Goal: Navigation & Orientation: Find specific page/section

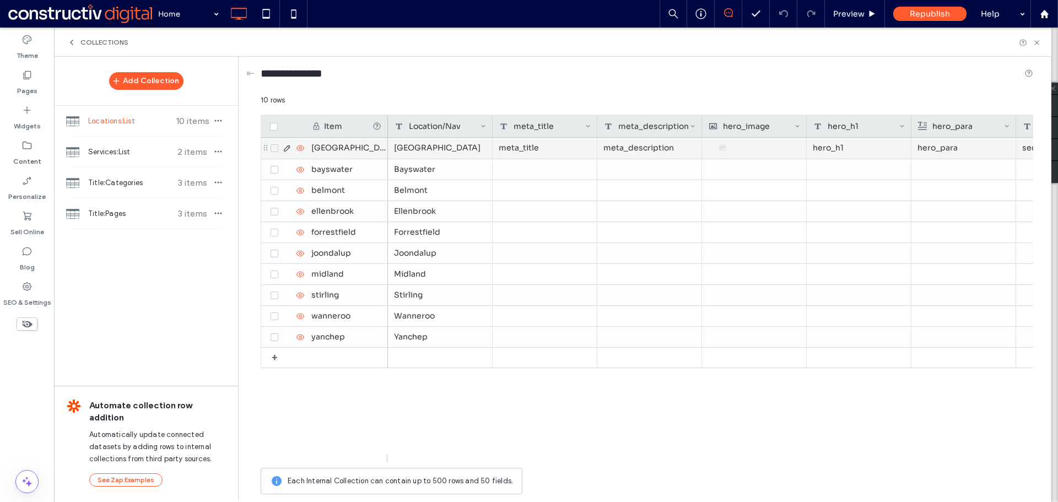
click at [851, 148] on div "hero_h1" at bounding box center [859, 148] width 105 height 21
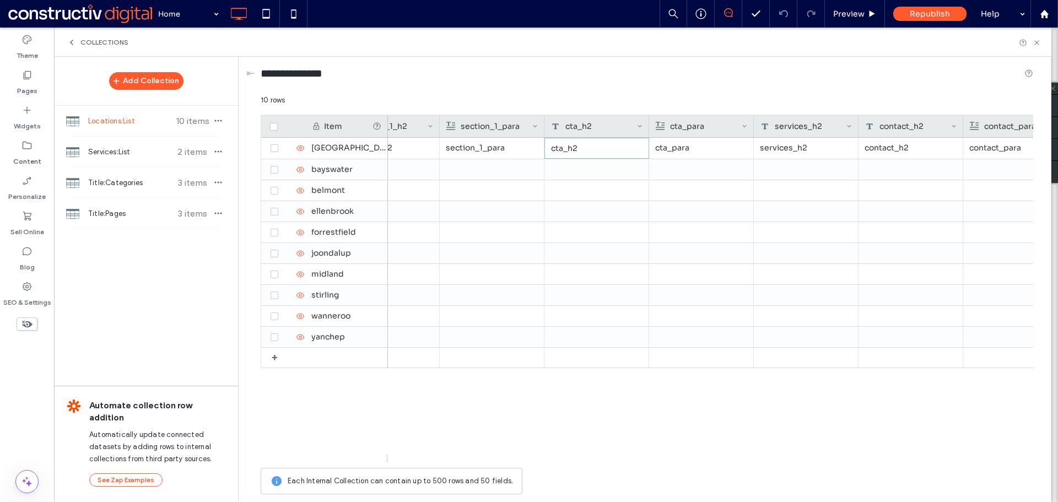
scroll to position [0, 691]
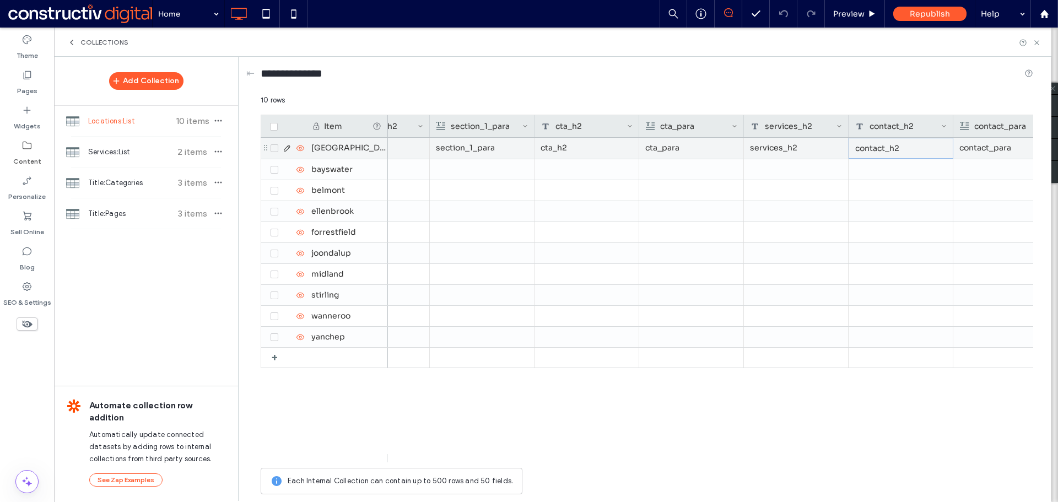
click at [872, 149] on div "contact_h2" at bounding box center [901, 148] width 105 height 21
click at [503, 145] on div "section_1_para" at bounding box center [482, 148] width 92 height 20
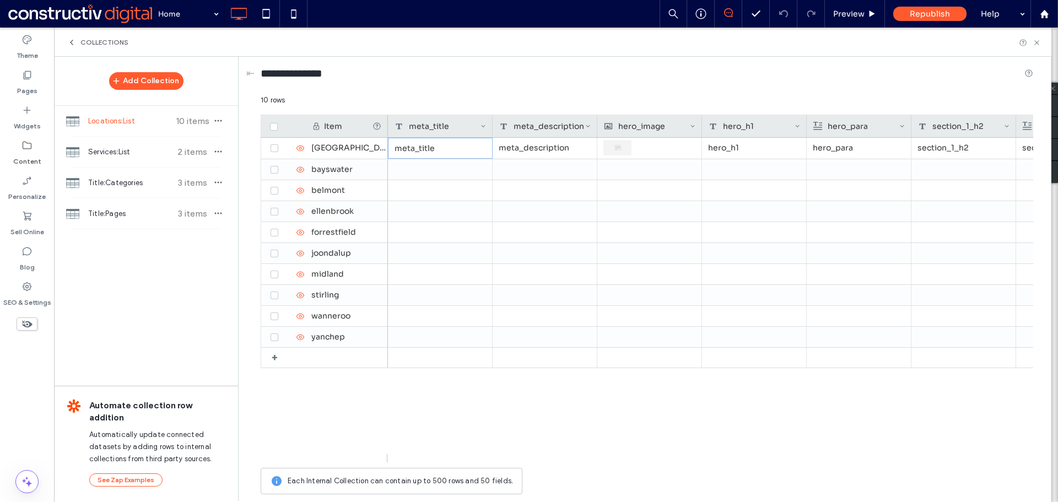
scroll to position [0, 0]
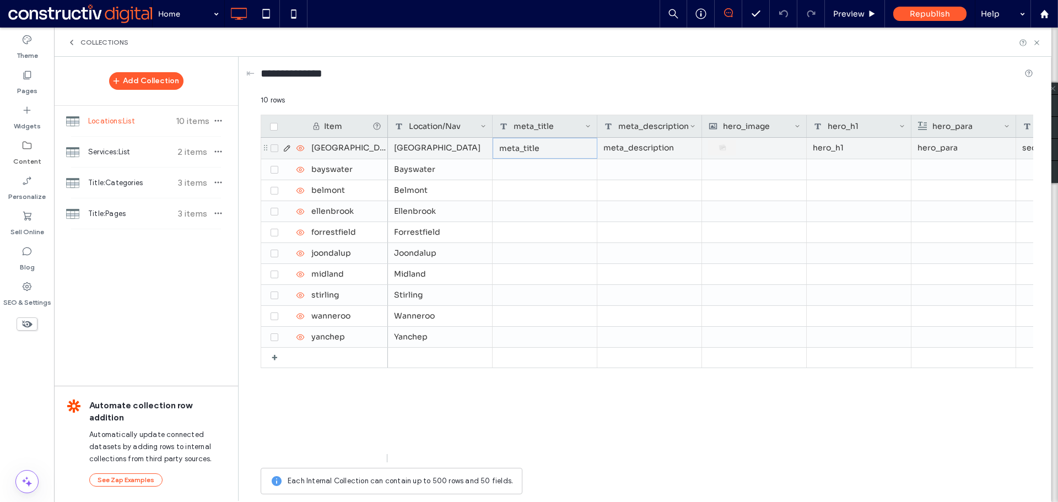
click at [522, 144] on div "meta_title" at bounding box center [545, 148] width 105 height 21
click at [635, 149] on div "meta_description" at bounding box center [649, 148] width 105 height 21
click at [836, 152] on div "hero_h1" at bounding box center [859, 148] width 105 height 21
click at [861, 149] on div "hero_h1" at bounding box center [859, 148] width 105 height 21
click at [956, 151] on div "hero_para" at bounding box center [963, 148] width 92 height 20
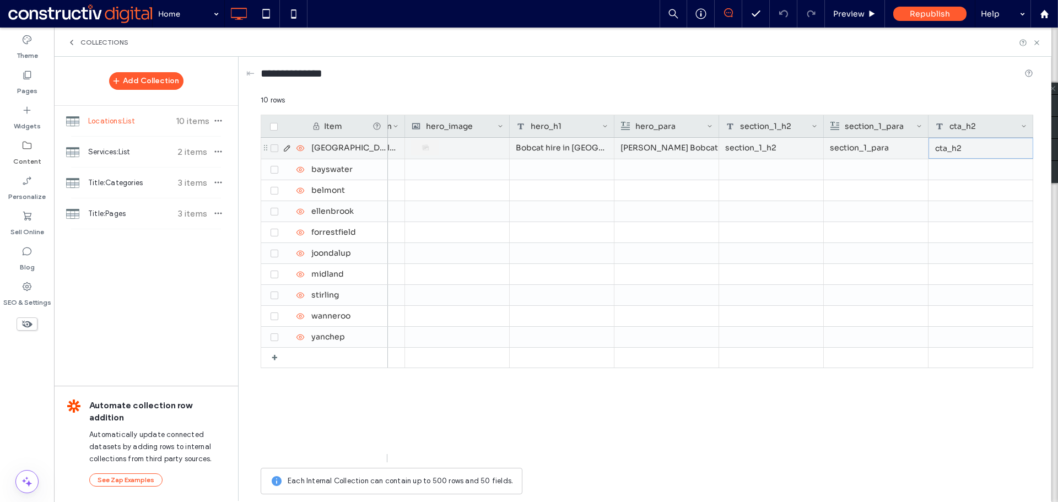
scroll to position [0, 402]
click at [638, 148] on div "section_1_h2" at bounding box center [666, 148] width 105 height 21
click at [788, 150] on div "section_1_para" at bounding box center [771, 148] width 92 height 20
click at [673, 150] on div "section_1_h2" at bounding box center [666, 148] width 105 height 21
click at [776, 143] on div "section_1_para" at bounding box center [771, 148] width 92 height 20
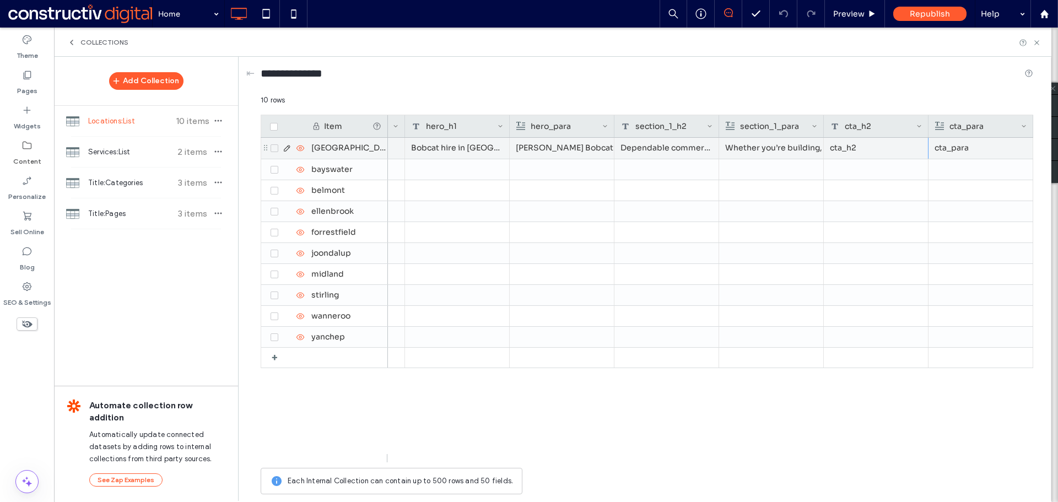
click at [860, 149] on div "cta_h2" at bounding box center [876, 148] width 105 height 21
click at [895, 150] on div "Get it done right the first time" at bounding box center [876, 148] width 105 height 21
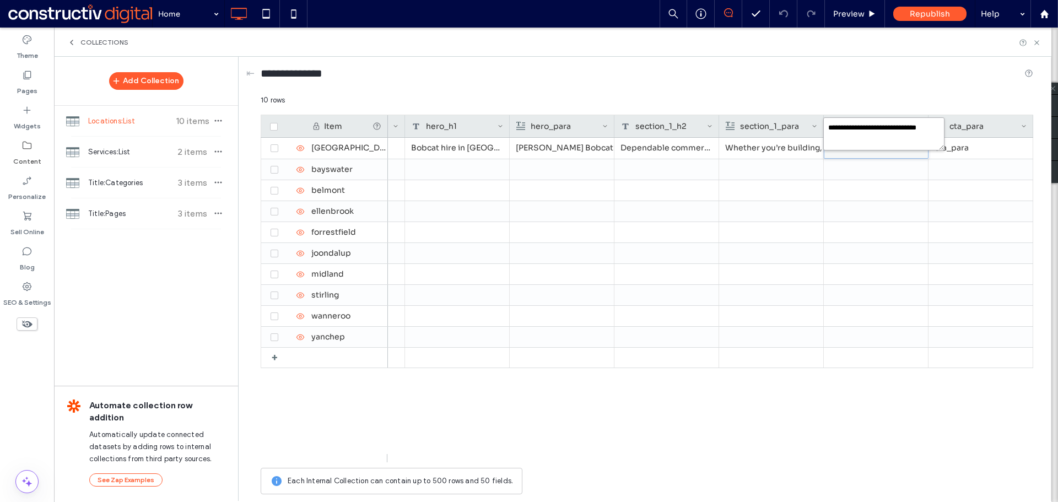
click at [927, 130] on textarea "**********" at bounding box center [883, 133] width 121 height 33
type textarea "**********"
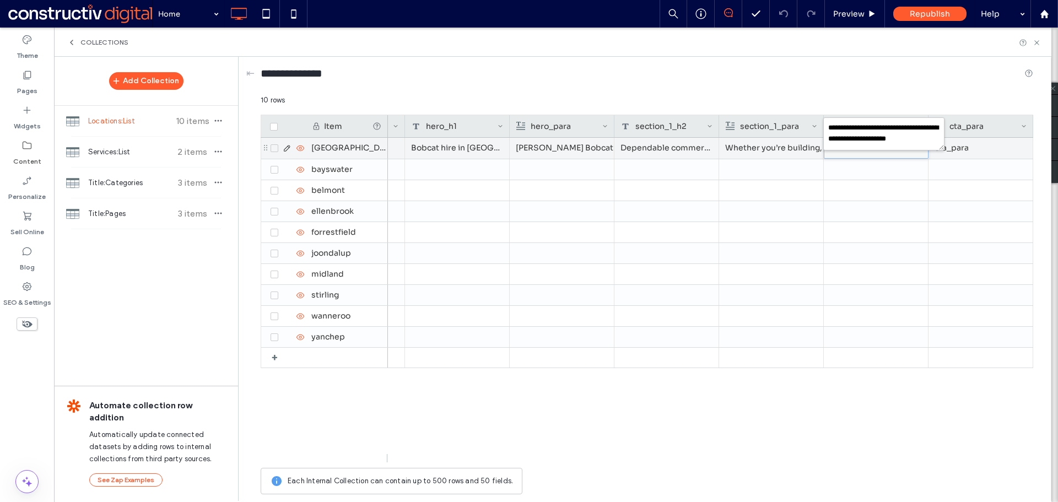
click at [973, 147] on div "cta_para" at bounding box center [981, 148] width 92 height 20
click at [856, 145] on div "Get it done right the first time with [PERSON_NAME] Bobcat Services" at bounding box center [876, 148] width 105 height 21
click at [976, 147] on div "cta_para" at bounding box center [981, 148] width 92 height 20
click at [778, 144] on div "services_h2" at bounding box center [771, 148] width 105 height 21
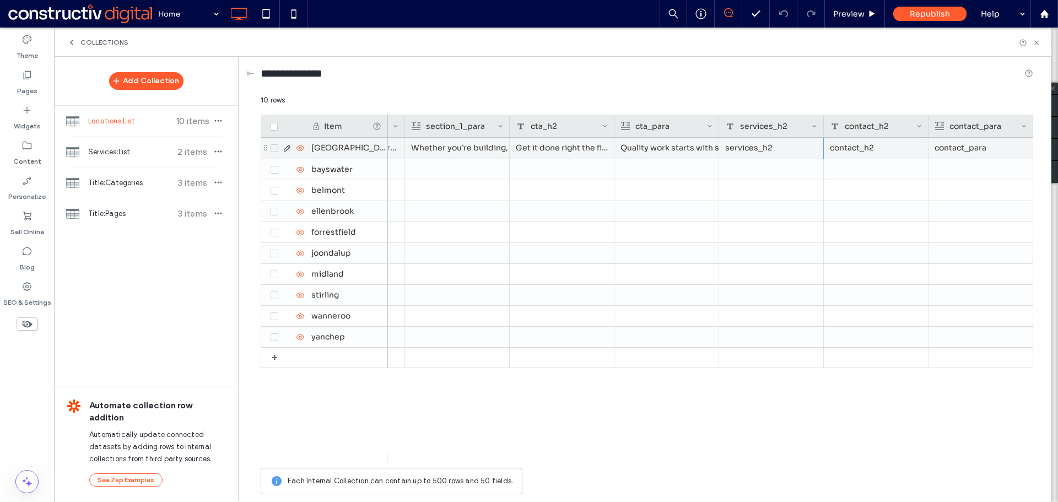
click at [771, 149] on div "services_h2" at bounding box center [771, 148] width 105 height 21
click at [884, 150] on div "contact_h2" at bounding box center [876, 148] width 105 height 21
click at [990, 147] on div "contact_para" at bounding box center [981, 148] width 92 height 20
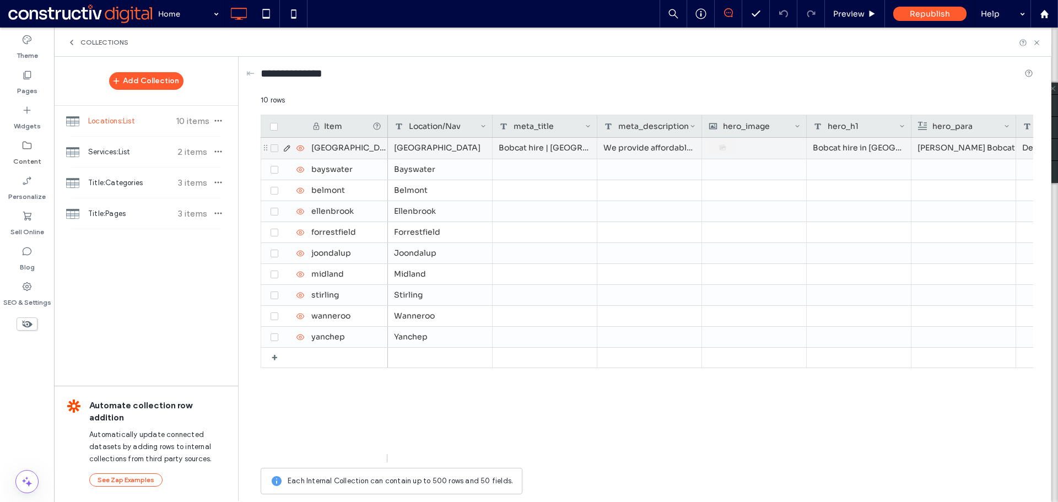
click at [539, 148] on div "Bobcat hire | [GEOGRAPHIC_DATA]" at bounding box center [545, 148] width 105 height 21
click at [861, 150] on div "Bobcat hire in [GEOGRAPHIC_DATA] and surrounding areas" at bounding box center [859, 148] width 105 height 21
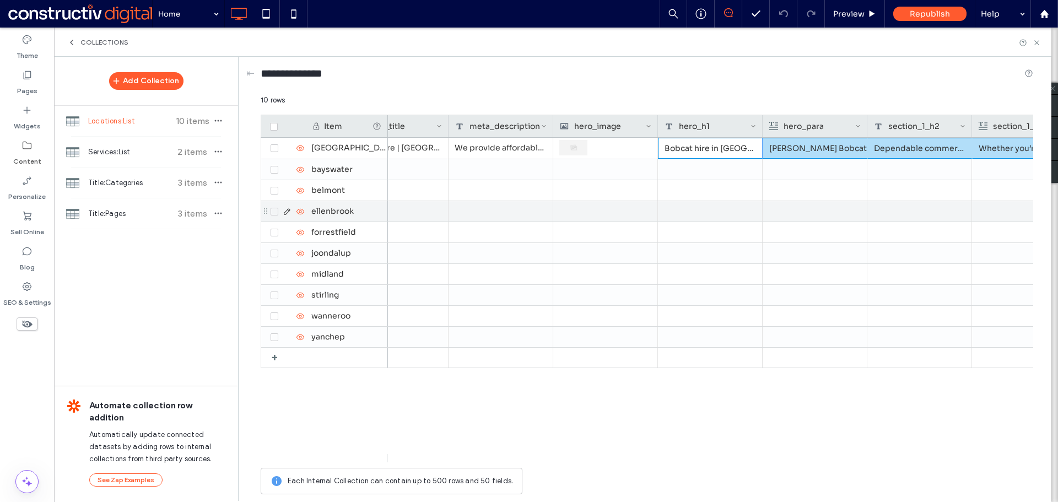
click at [986, 207] on div at bounding box center [1024, 211] width 92 height 20
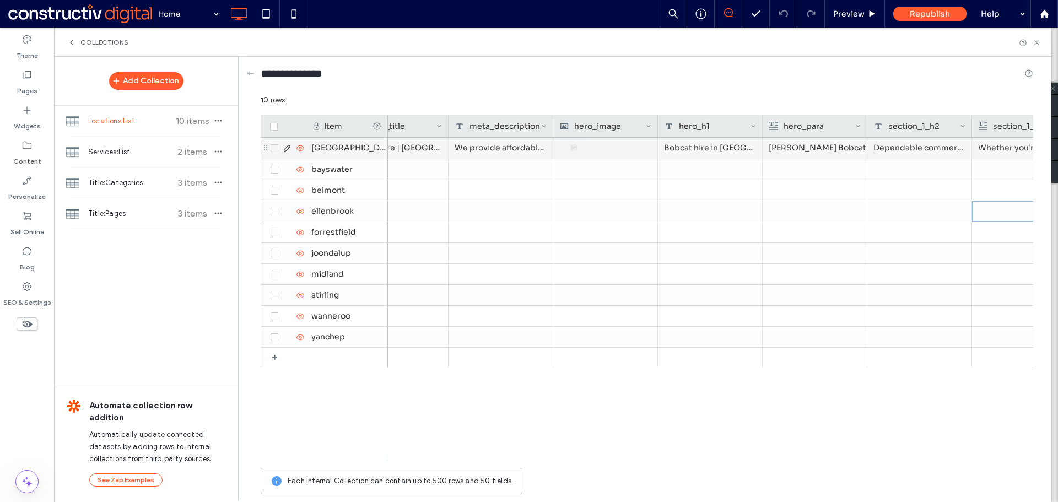
click at [894, 149] on div "Dependable commercial and residential earthworks for [GEOGRAPHIC_DATA]" at bounding box center [919, 148] width 105 height 21
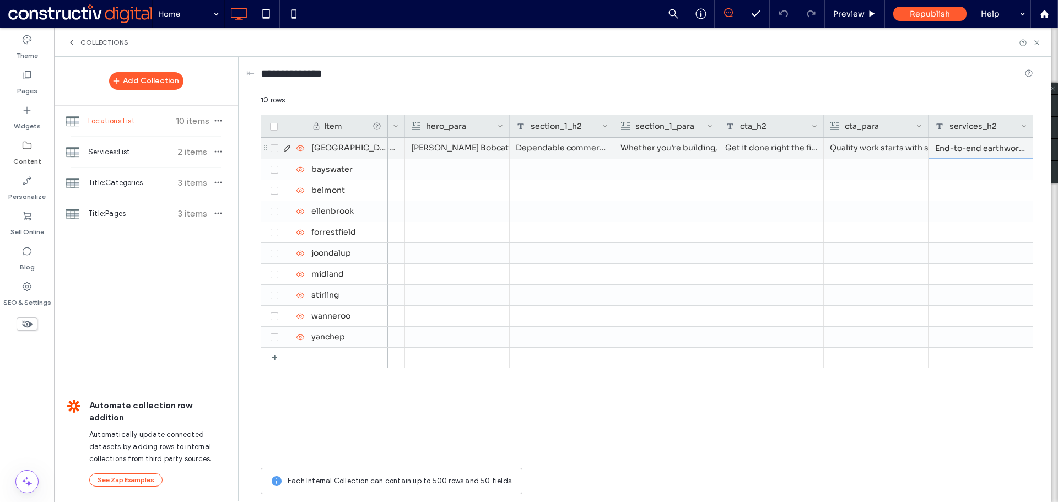
scroll to position [0, 611]
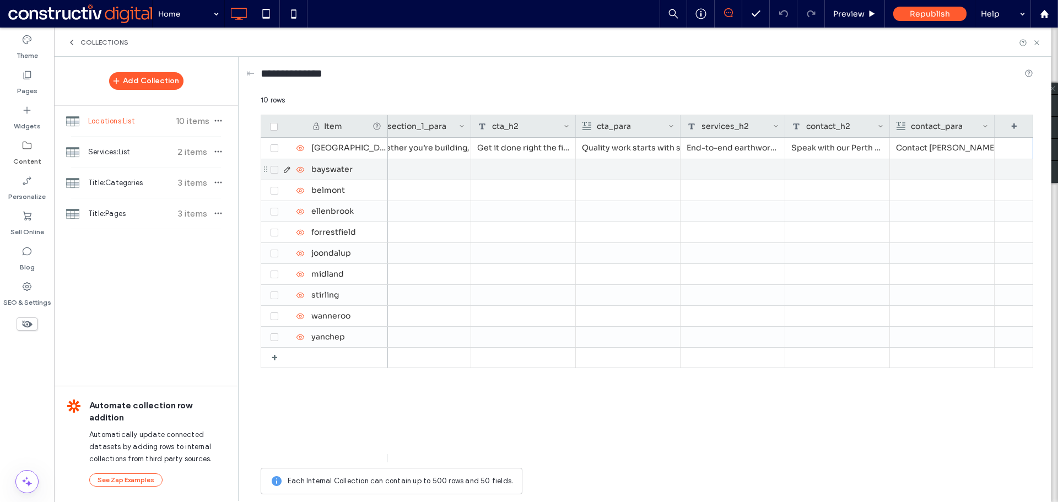
click at [851, 172] on div at bounding box center [837, 169] width 105 height 20
click at [436, 165] on div at bounding box center [418, 169] width 92 height 20
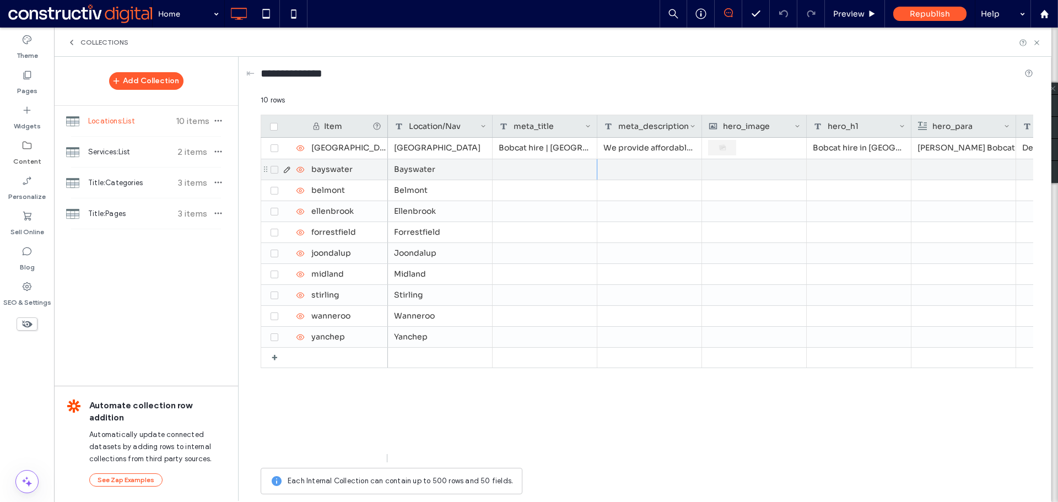
click at [536, 165] on div at bounding box center [545, 169] width 105 height 20
click at [545, 173] on div at bounding box center [545, 169] width 105 height 20
click at [629, 170] on div at bounding box center [649, 169] width 105 height 20
click at [661, 165] on div at bounding box center [649, 169] width 105 height 20
click at [857, 171] on div at bounding box center [859, 169] width 105 height 20
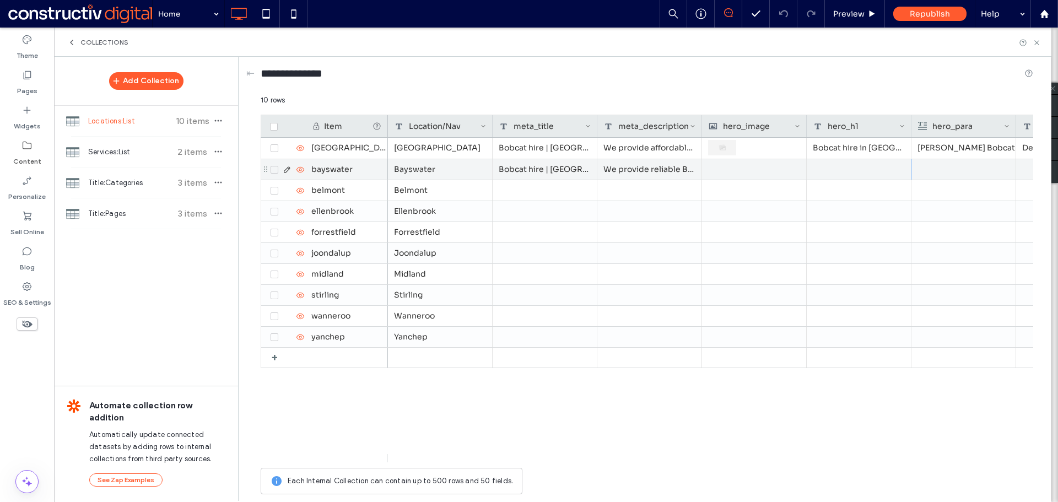
scroll to position [0, 0]
click at [933, 173] on div at bounding box center [963, 169] width 92 height 20
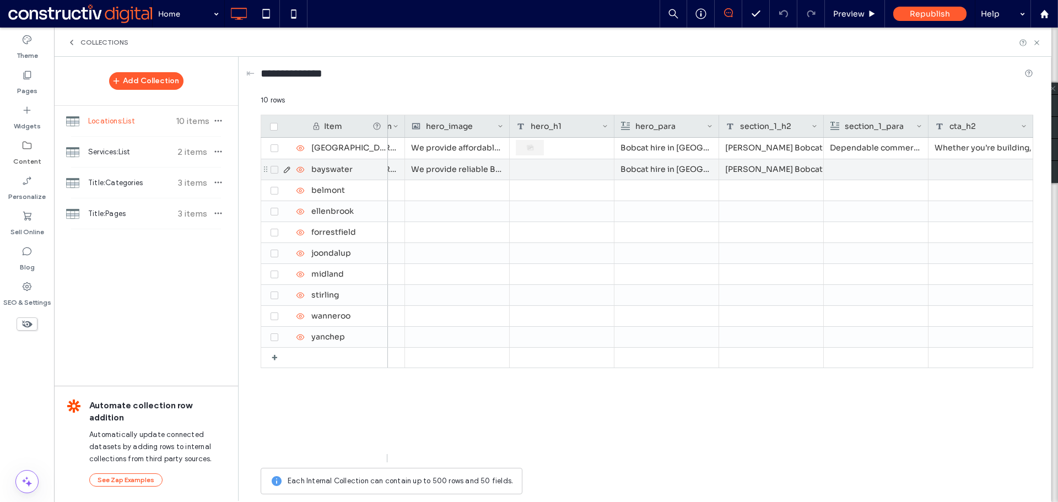
scroll to position [0, 297]
click at [756, 166] on div at bounding box center [771, 169] width 105 height 20
click at [767, 169] on div at bounding box center [771, 169] width 105 height 20
click at [867, 171] on div at bounding box center [876, 169] width 92 height 20
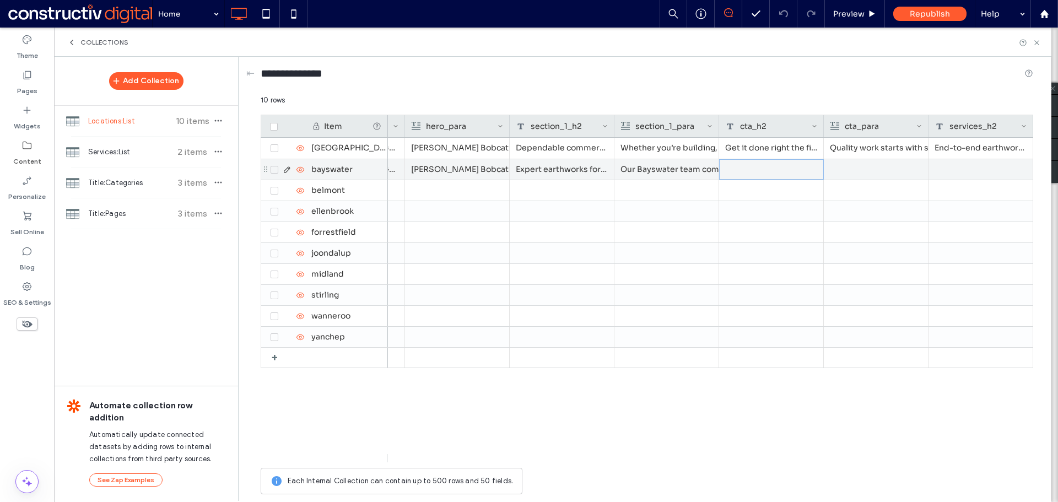
click at [766, 166] on div at bounding box center [771, 169] width 105 height 20
click at [773, 165] on div at bounding box center [771, 169] width 105 height 20
click at [849, 165] on div at bounding box center [876, 169] width 92 height 20
click at [853, 169] on div at bounding box center [876, 169] width 105 height 20
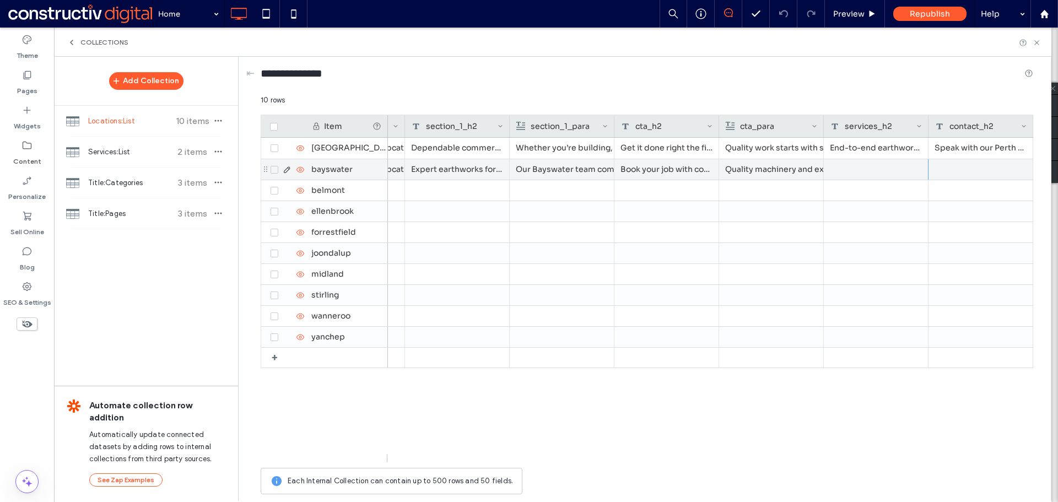
click at [851, 171] on div at bounding box center [876, 169] width 105 height 20
click at [888, 169] on div at bounding box center [876, 169] width 105 height 20
click at [869, 167] on div at bounding box center [876, 169] width 105 height 20
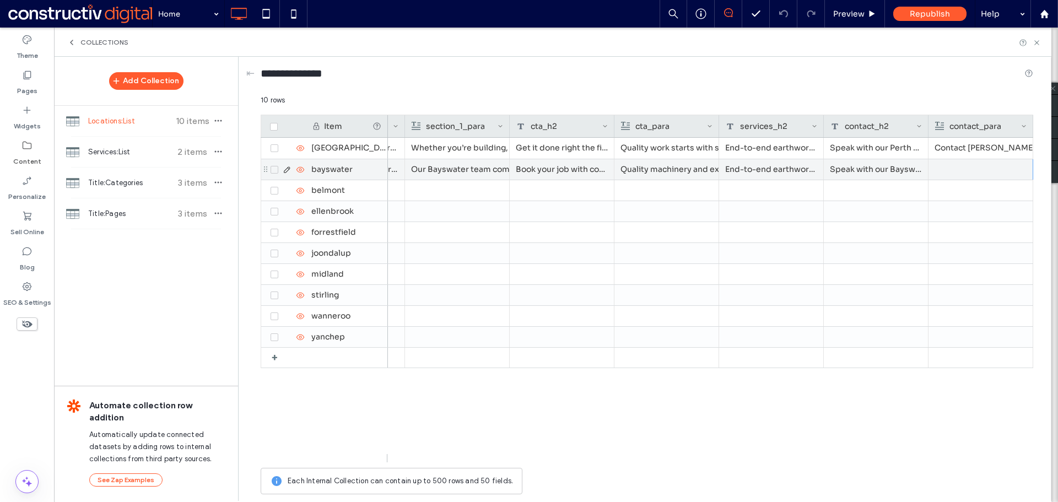
click at [995, 172] on div at bounding box center [981, 169] width 92 height 20
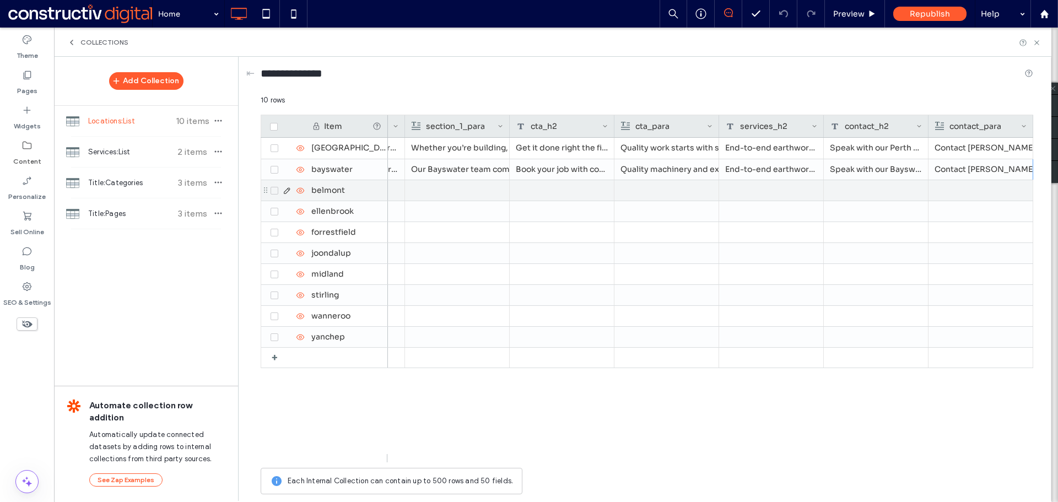
click at [465, 195] on div at bounding box center [457, 190] width 92 height 20
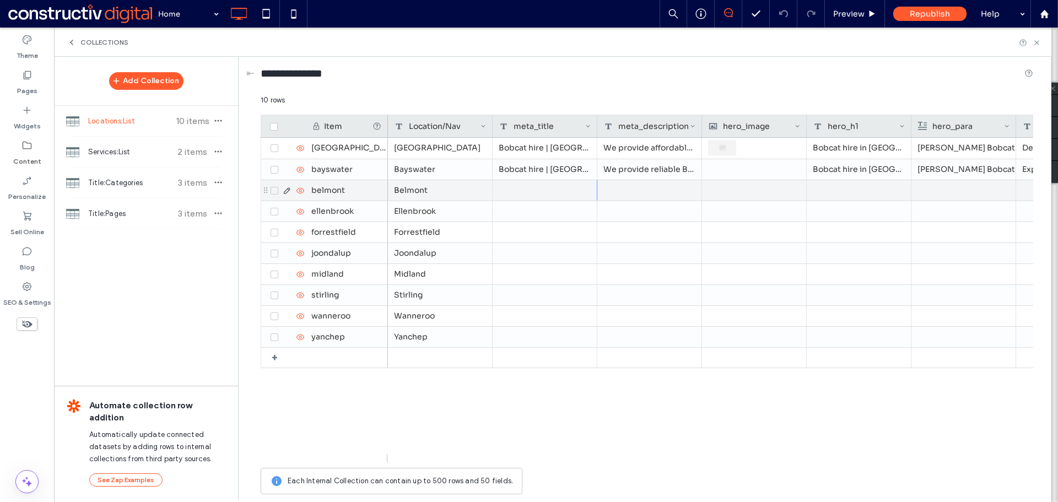
click at [571, 195] on div at bounding box center [545, 190] width 105 height 20
click at [639, 189] on div at bounding box center [649, 190] width 105 height 20
click at [825, 197] on div at bounding box center [859, 190] width 105 height 20
click at [932, 183] on div at bounding box center [963, 190] width 92 height 20
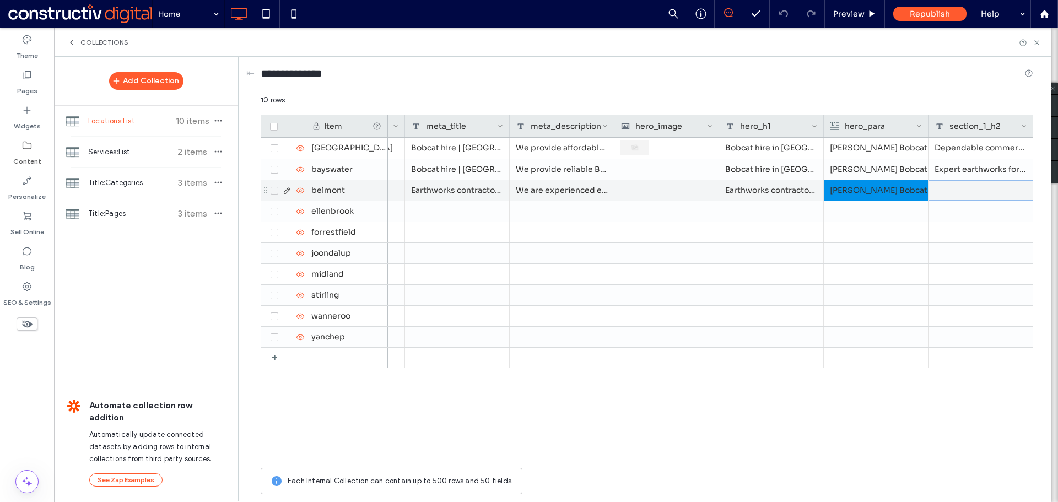
scroll to position [0, 192]
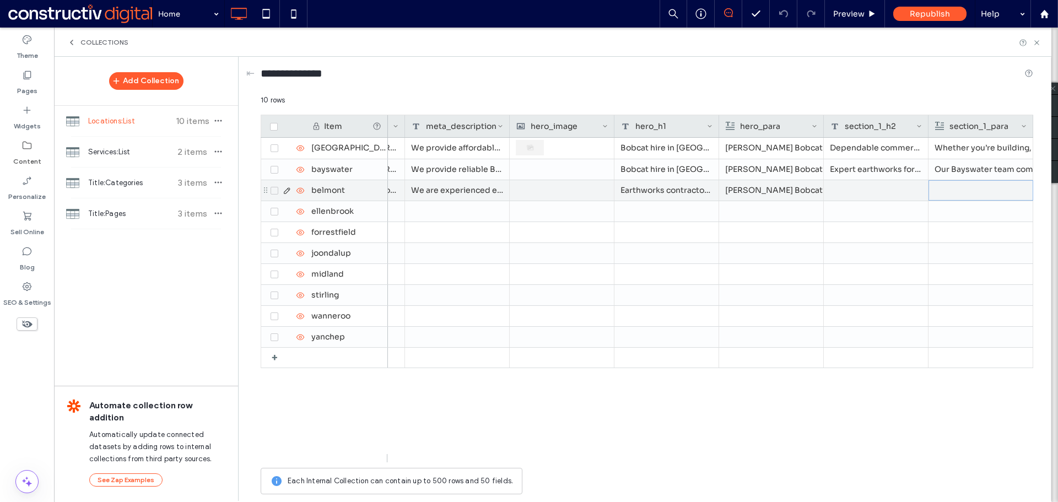
click at [853, 188] on div at bounding box center [876, 190] width 105 height 20
click at [870, 191] on div at bounding box center [876, 190] width 105 height 20
click at [979, 193] on div at bounding box center [981, 190] width 92 height 20
click at [770, 192] on div at bounding box center [771, 190] width 105 height 20
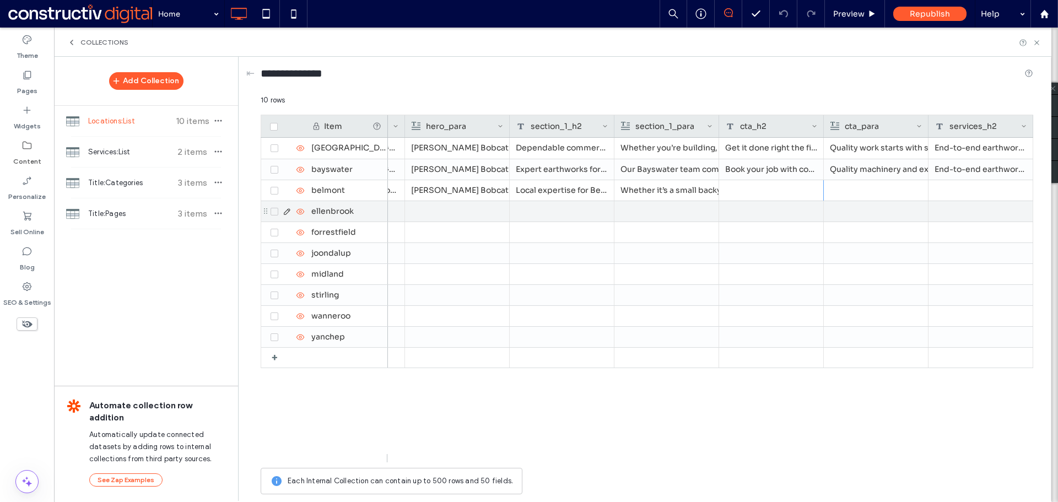
click at [766, 190] on div at bounding box center [771, 190] width 105 height 20
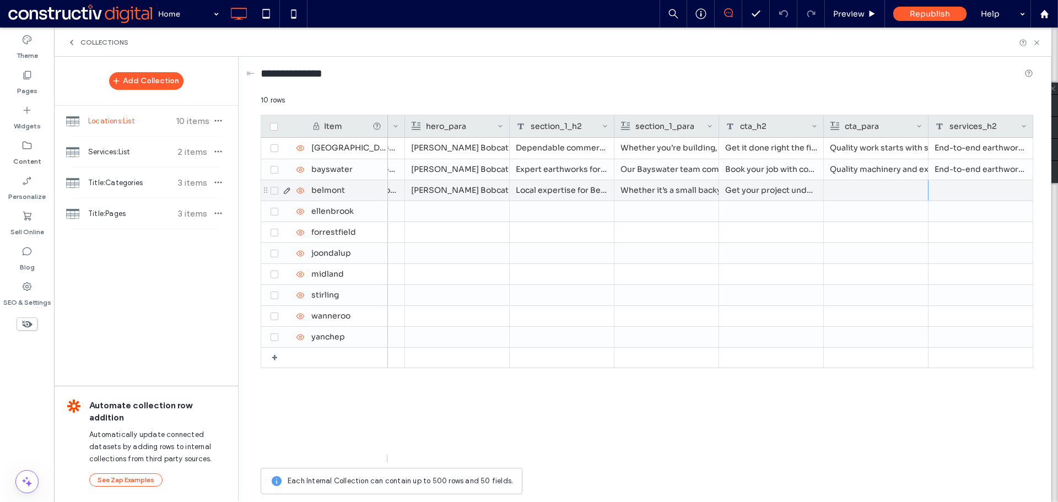
click at [835, 188] on div at bounding box center [876, 190] width 92 height 20
click at [752, 190] on div at bounding box center [771, 190] width 105 height 20
click at [761, 189] on div at bounding box center [771, 190] width 105 height 20
click at [874, 191] on div at bounding box center [876, 190] width 105 height 20
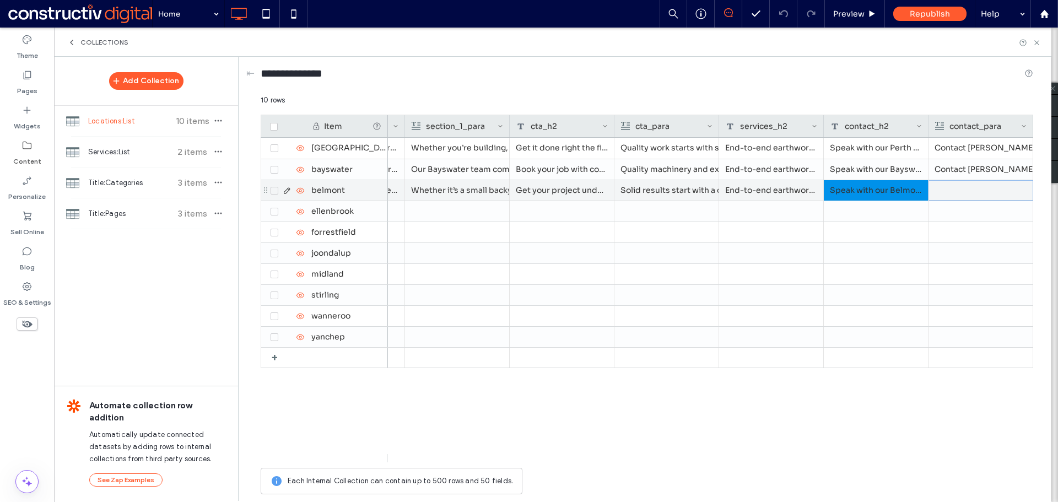
scroll to position [0, 754]
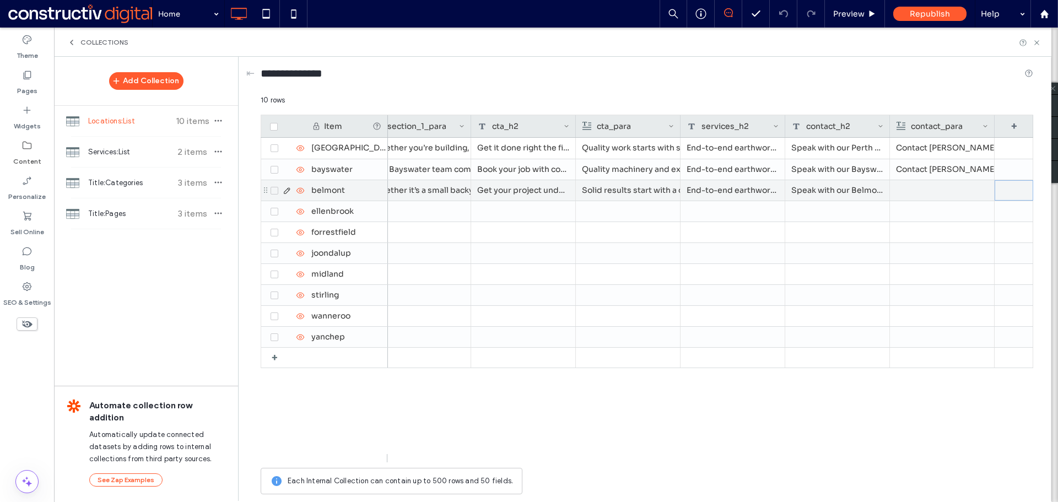
click at [909, 186] on div at bounding box center [942, 190] width 92 height 20
click at [903, 188] on div at bounding box center [942, 190] width 92 height 20
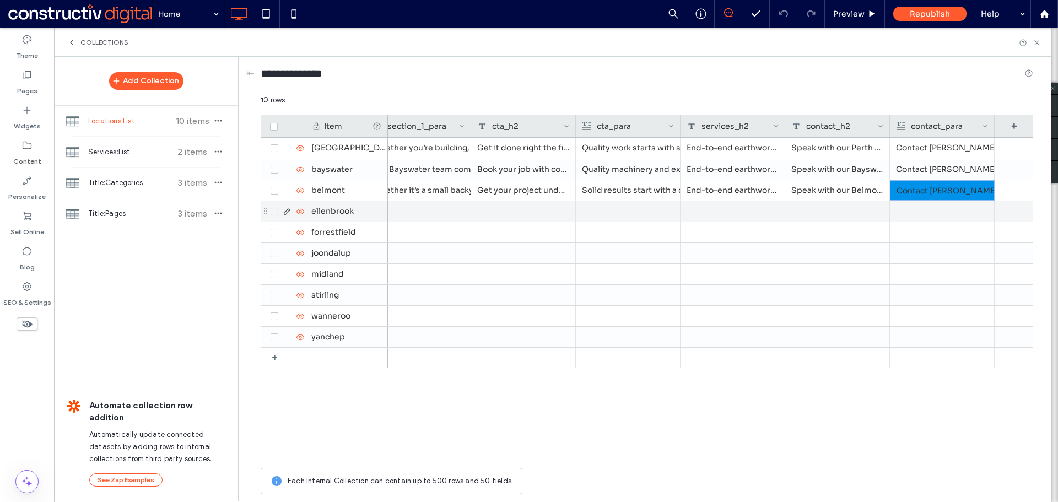
click at [446, 213] on div at bounding box center [418, 211] width 92 height 20
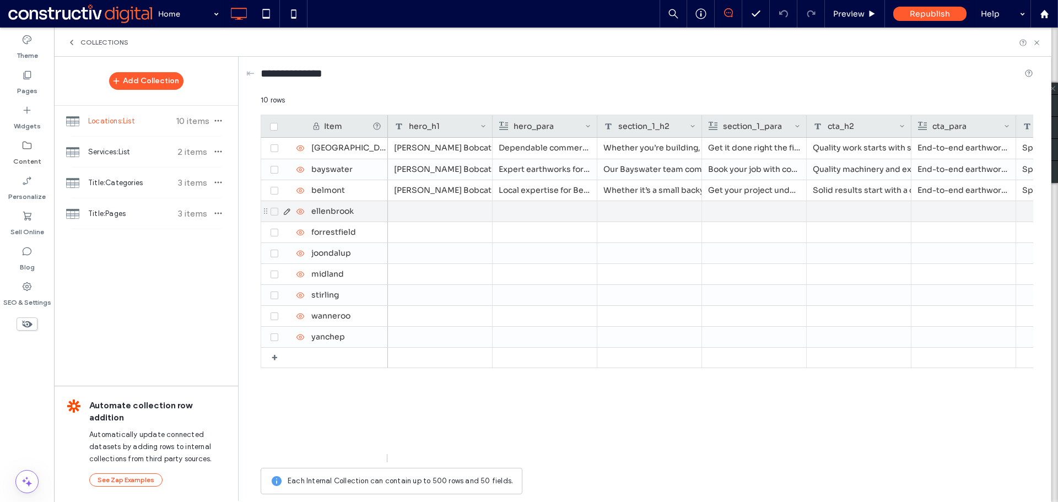
scroll to position [0, 419]
click at [441, 213] on div at bounding box center [440, 211] width 105 height 20
click at [554, 211] on div at bounding box center [544, 211] width 91 height 19
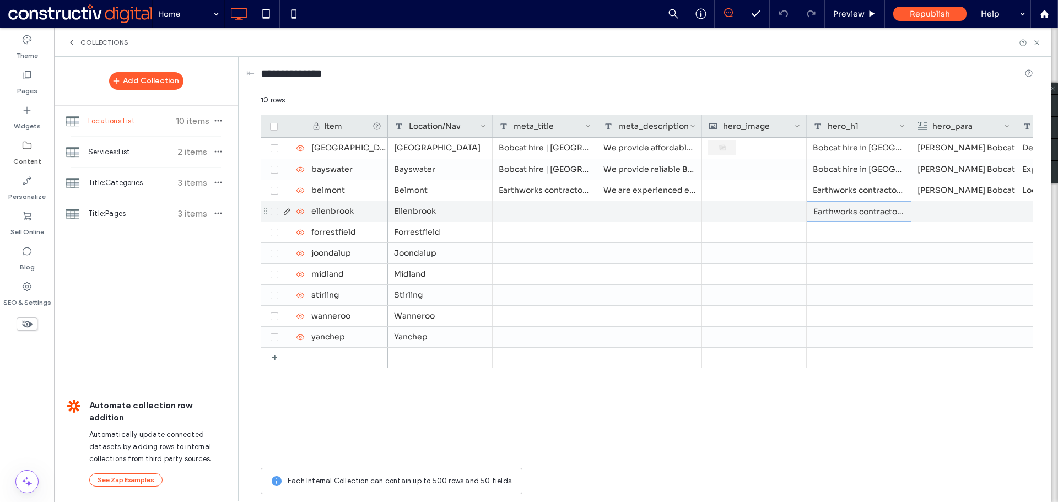
click at [861, 206] on div "Earthworks contractors | [GEOGRAPHIC_DATA]" at bounding box center [859, 211] width 105 height 20
click at [860, 218] on div "Earthworks contractors | [GEOGRAPHIC_DATA]" at bounding box center [859, 211] width 105 height 20
click at [552, 208] on div at bounding box center [545, 211] width 105 height 20
click at [639, 211] on div at bounding box center [649, 211] width 105 height 20
click at [832, 213] on div "Earthworks contractors | [GEOGRAPHIC_DATA]" at bounding box center [859, 211] width 105 height 20
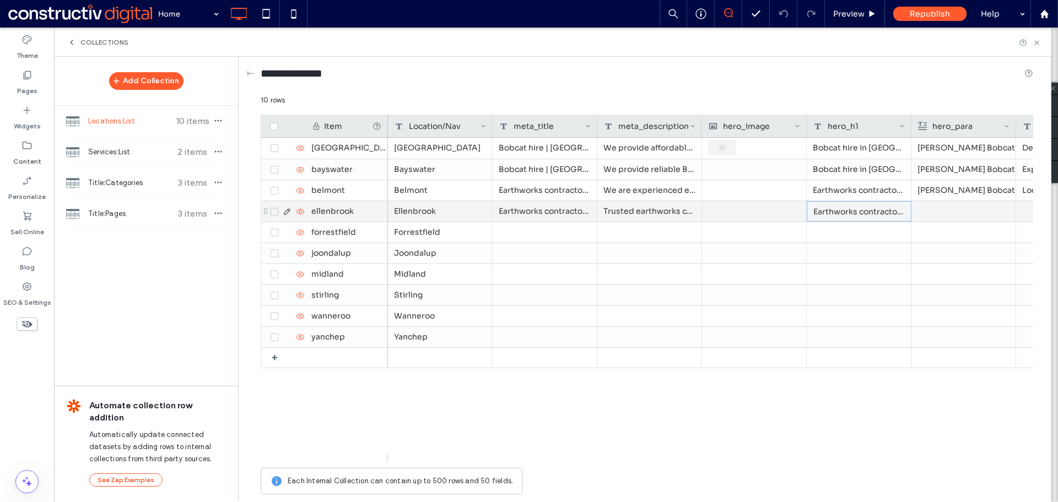
click at [833, 213] on div "Earthworks contractors in [GEOGRAPHIC_DATA] and surrounding areas" at bounding box center [859, 211] width 105 height 20
click at [954, 215] on div at bounding box center [963, 211] width 92 height 20
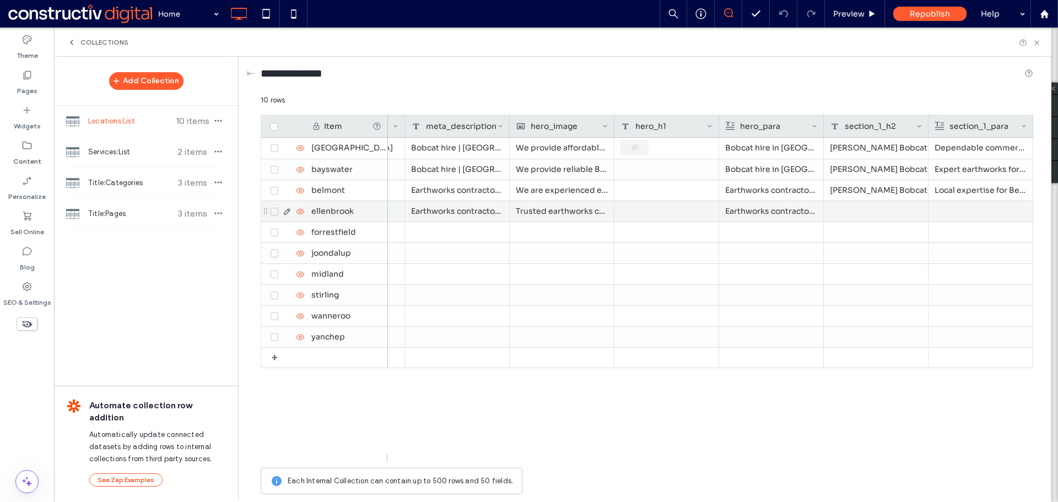
scroll to position [0, 192]
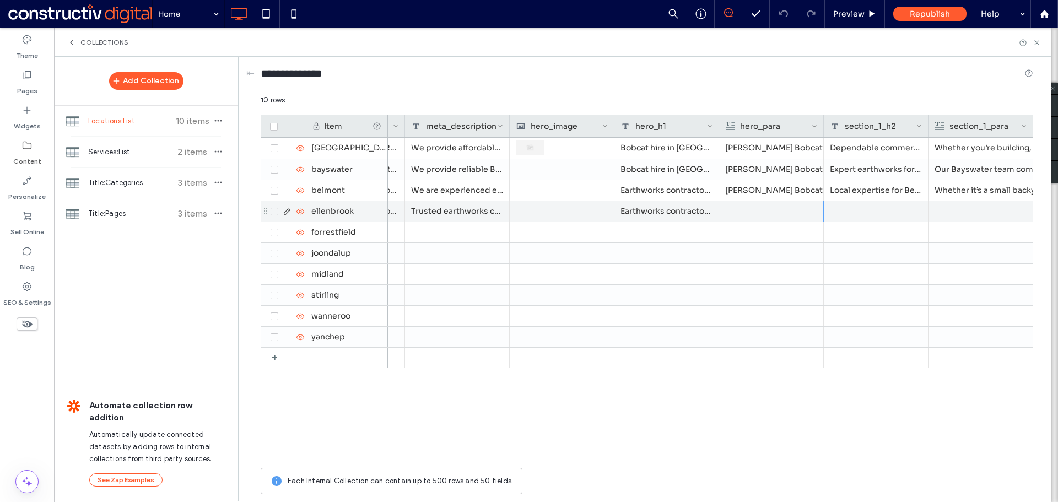
click at [748, 207] on div at bounding box center [771, 211] width 92 height 20
click at [859, 208] on div at bounding box center [876, 211] width 105 height 20
click at [948, 210] on div at bounding box center [980, 211] width 91 height 19
click at [977, 210] on div at bounding box center [980, 211] width 91 height 19
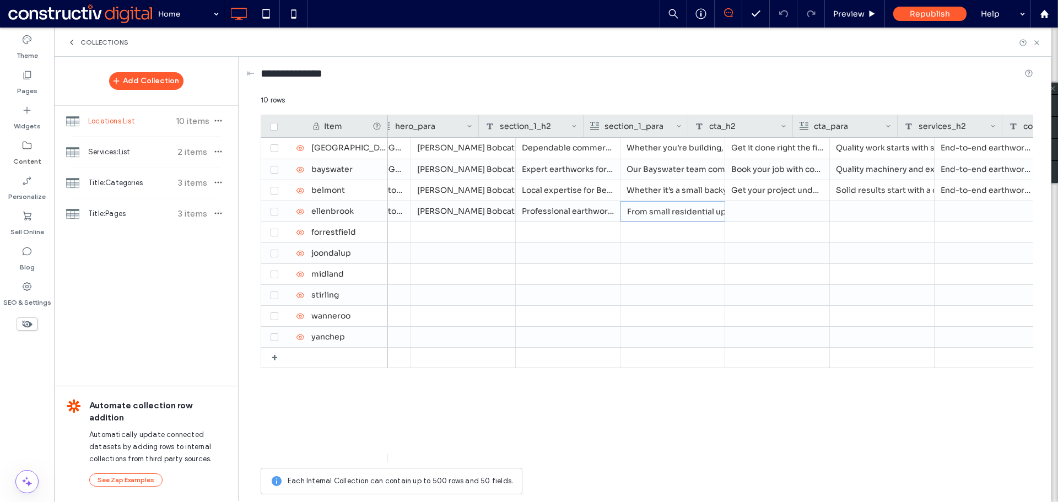
scroll to position [0, 537]
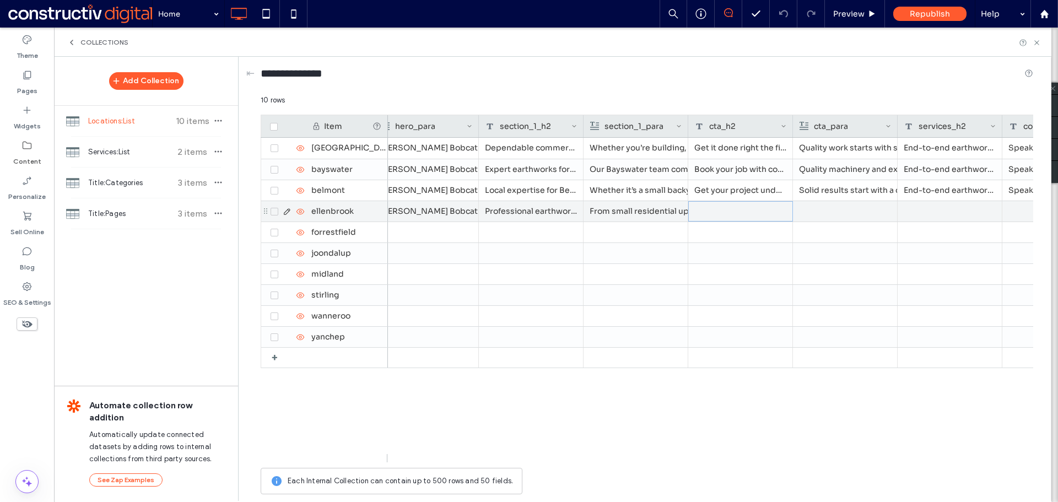
click at [751, 215] on div at bounding box center [740, 211] width 105 height 20
click at [865, 214] on div at bounding box center [845, 211] width 92 height 20
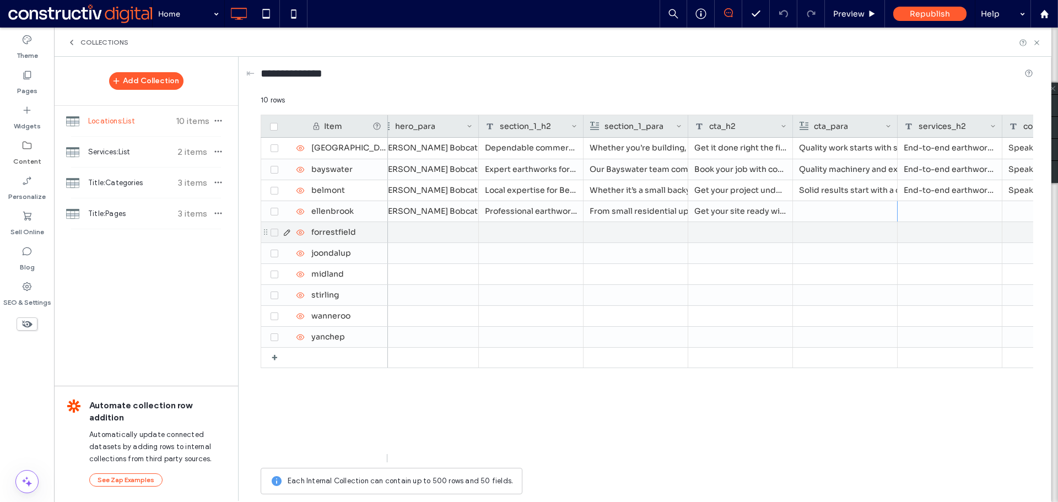
click at [843, 205] on div at bounding box center [845, 211] width 92 height 20
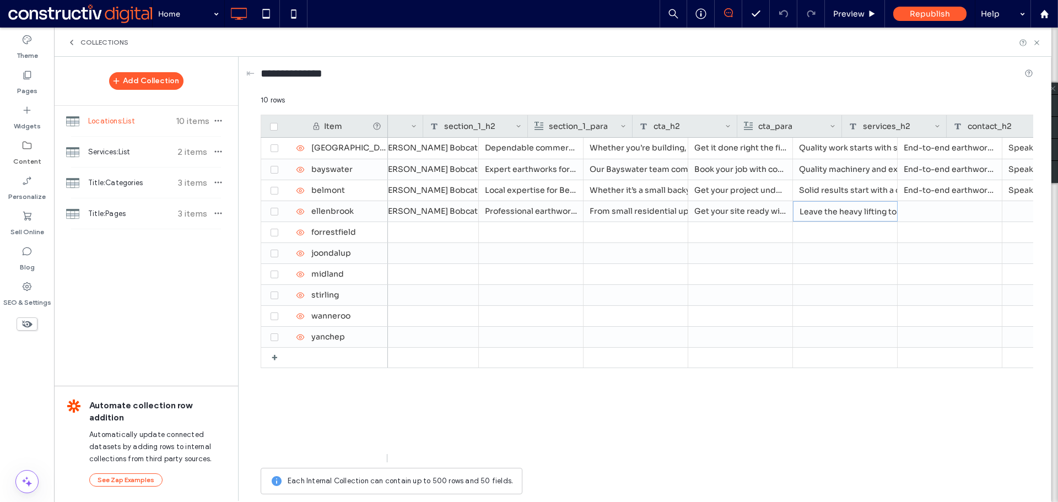
scroll to position [0, 717]
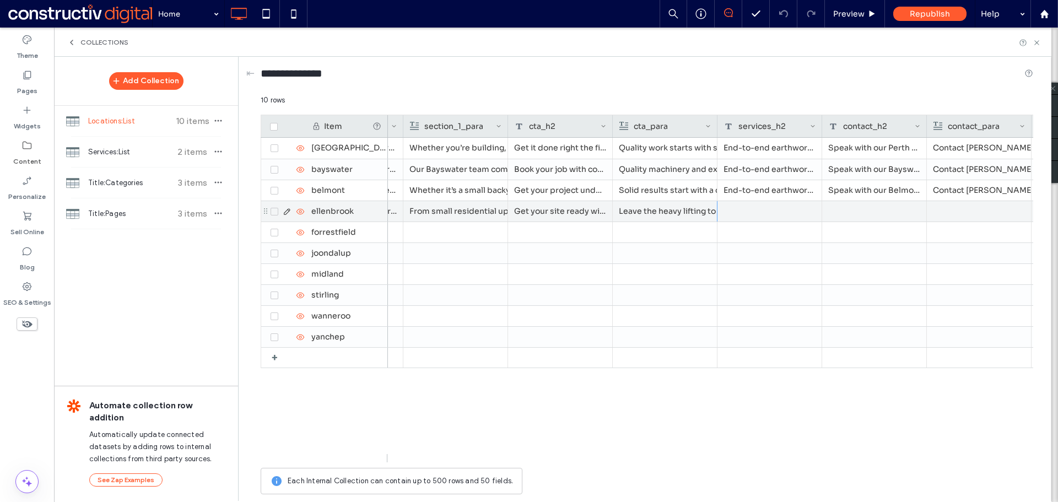
click at [748, 210] on div at bounding box center [769, 211] width 105 height 20
click at [856, 211] on div at bounding box center [874, 211] width 105 height 20
click at [965, 210] on div at bounding box center [979, 211] width 92 height 20
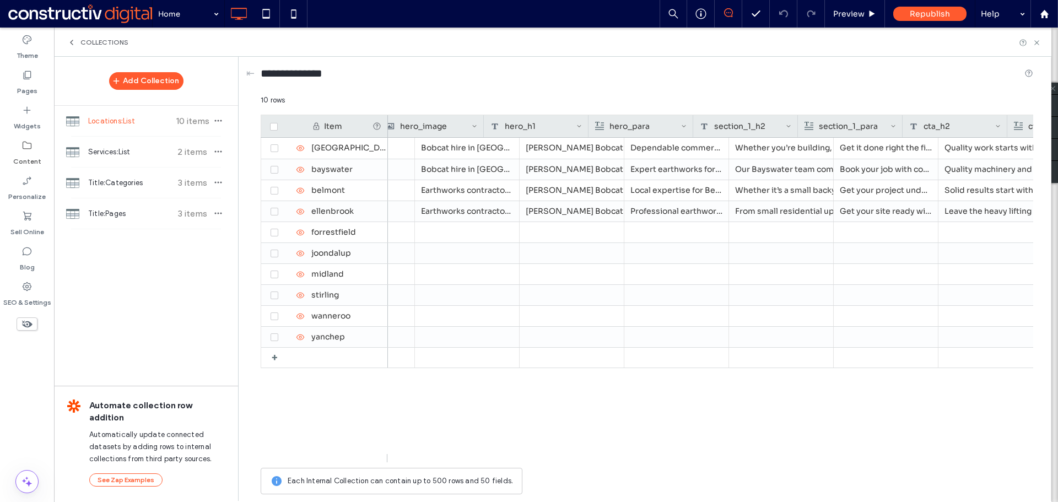
scroll to position [0, 240]
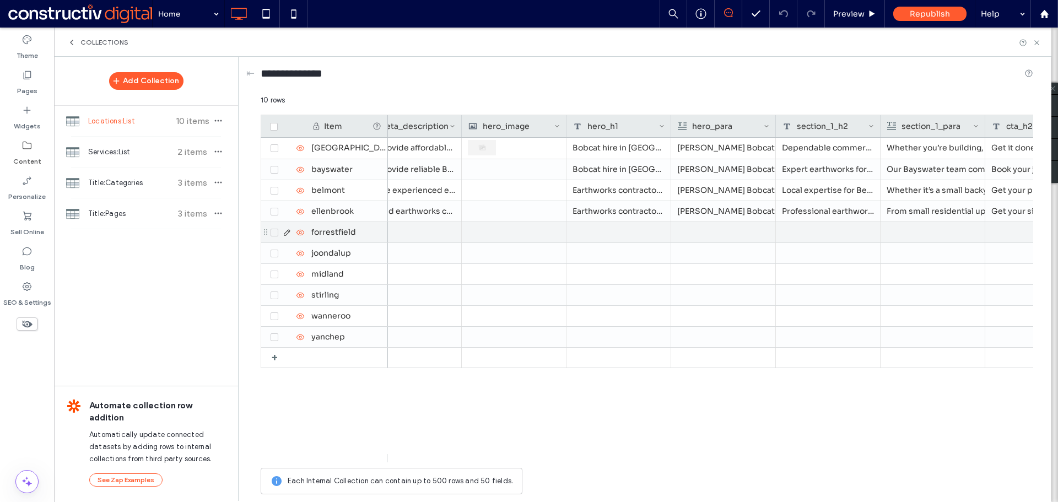
click at [444, 225] on div at bounding box center [409, 232] width 105 height 20
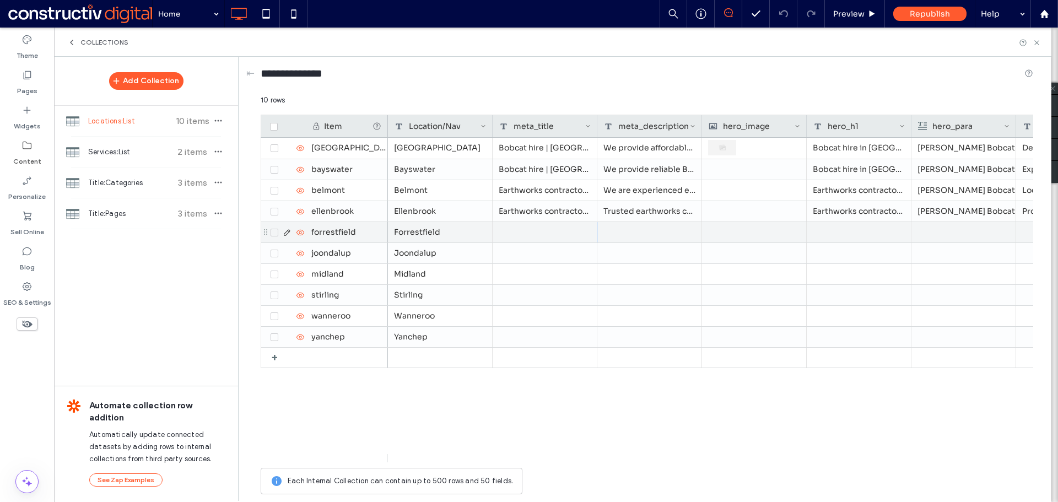
scroll to position [0, 0]
click at [621, 234] on div at bounding box center [649, 232] width 105 height 20
click at [831, 235] on div at bounding box center [859, 232] width 105 height 20
click at [847, 236] on div at bounding box center [859, 232] width 105 height 20
click at [937, 230] on div at bounding box center [963, 232] width 91 height 19
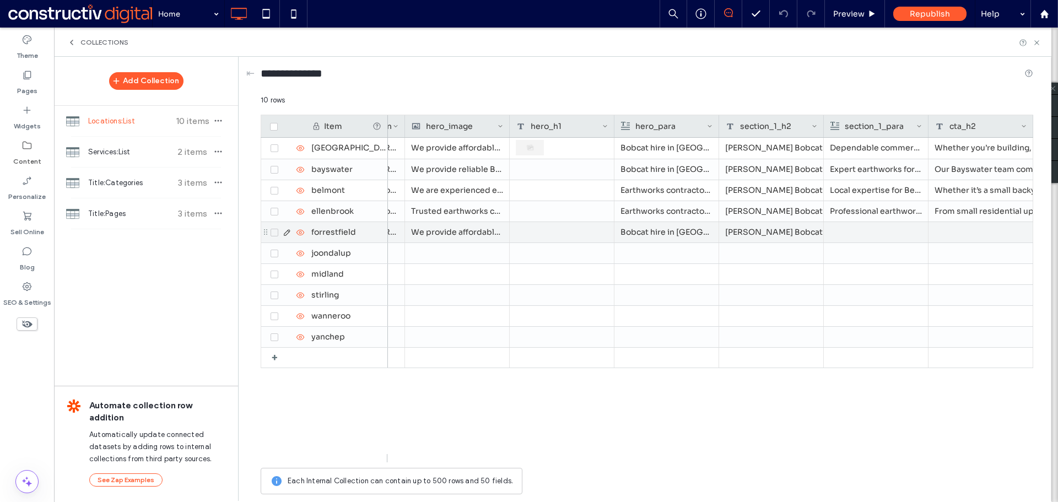
scroll to position [0, 297]
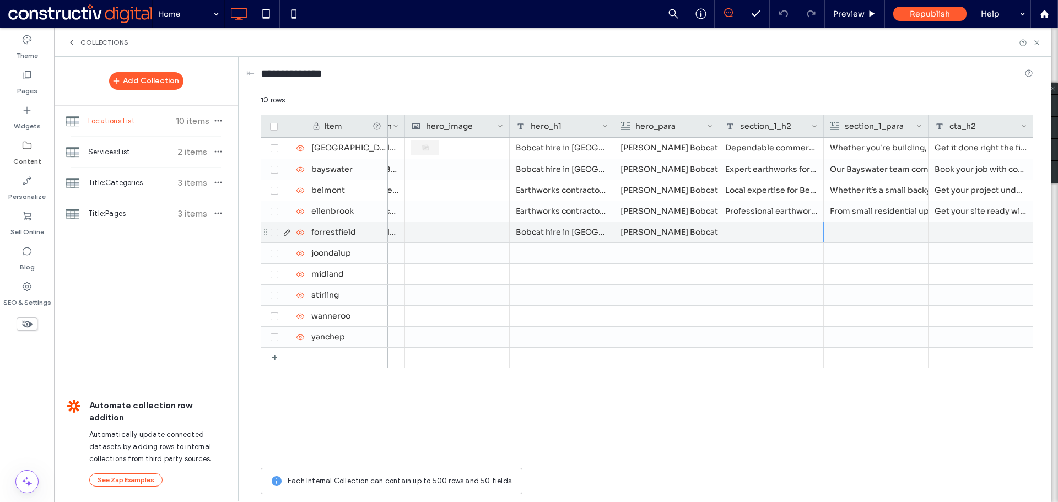
click at [771, 230] on div at bounding box center [771, 232] width 105 height 20
click at [881, 238] on div at bounding box center [876, 232] width 92 height 20
click at [866, 232] on div at bounding box center [875, 232] width 91 height 19
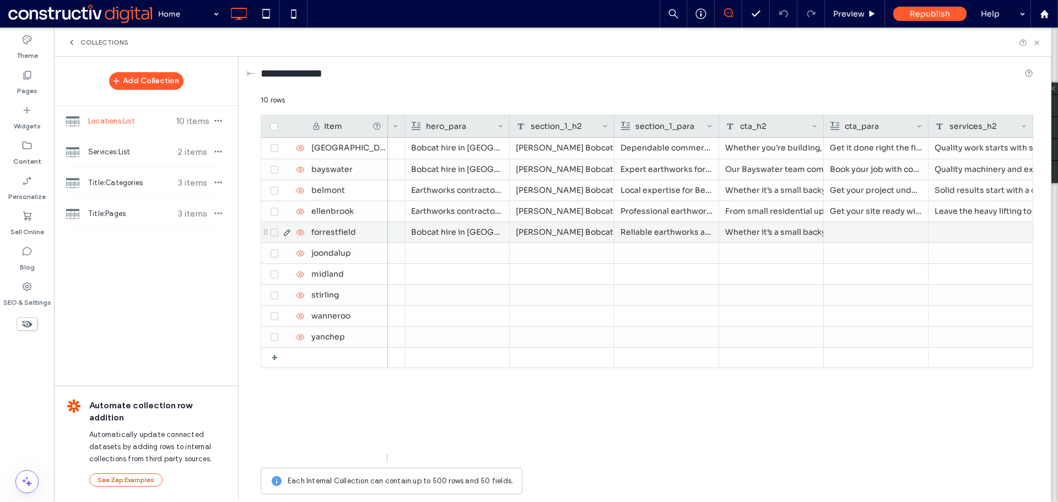
scroll to position [0, 506]
click at [769, 236] on div at bounding box center [771, 232] width 105 height 20
click at [873, 229] on div at bounding box center [876, 232] width 92 height 20
click at [943, 231] on div at bounding box center [980, 232] width 105 height 20
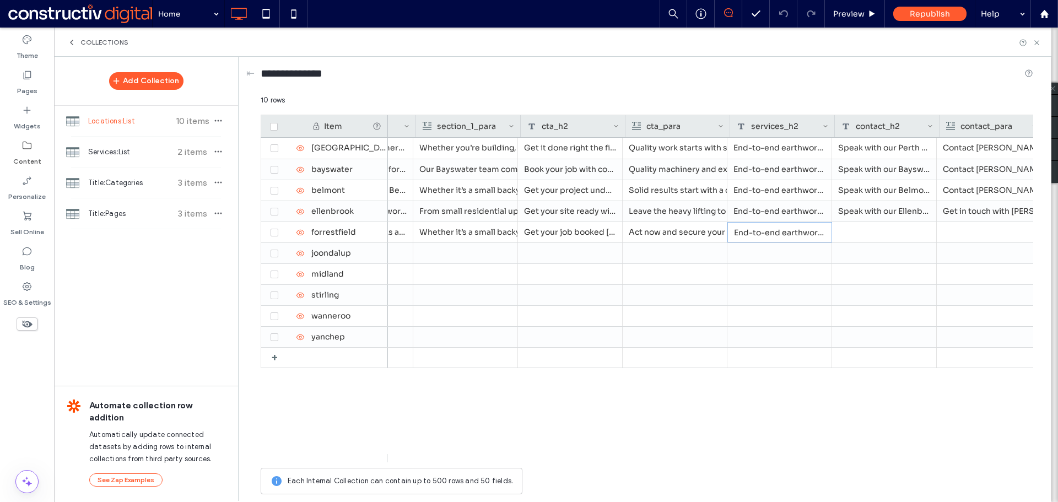
scroll to position [0, 754]
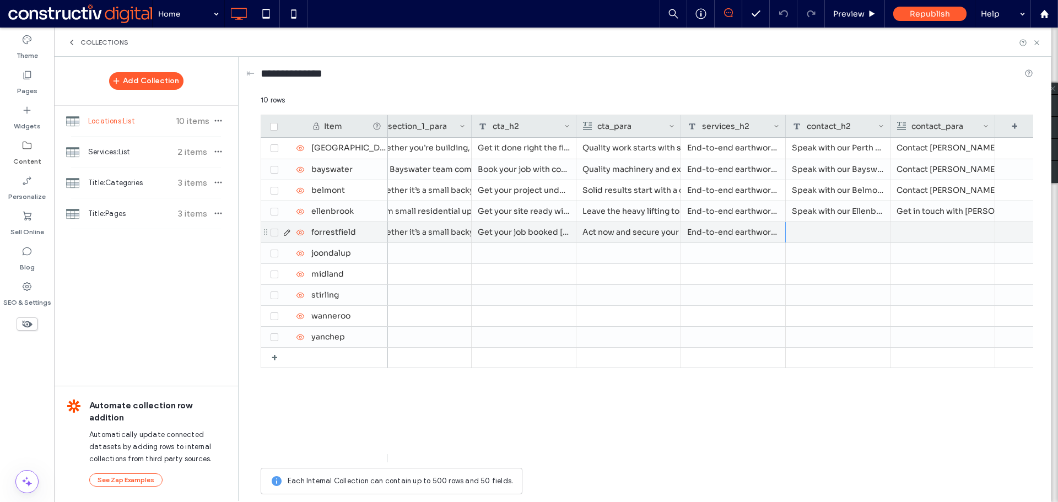
click at [818, 231] on div at bounding box center [838, 232] width 105 height 20
click at [931, 232] on div at bounding box center [942, 232] width 91 height 19
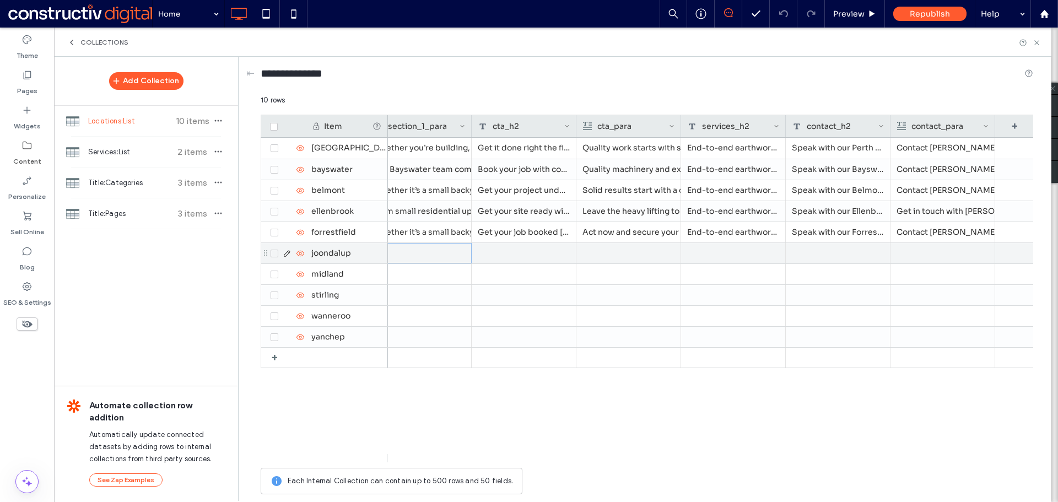
click at [442, 253] on div at bounding box center [419, 253] width 91 height 19
click at [440, 256] on div at bounding box center [419, 253] width 92 height 20
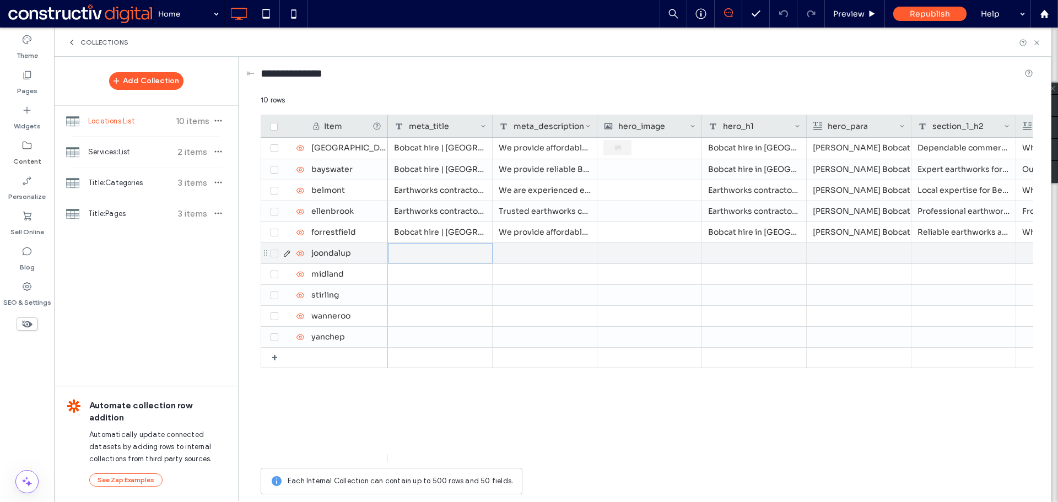
scroll to position [0, 0]
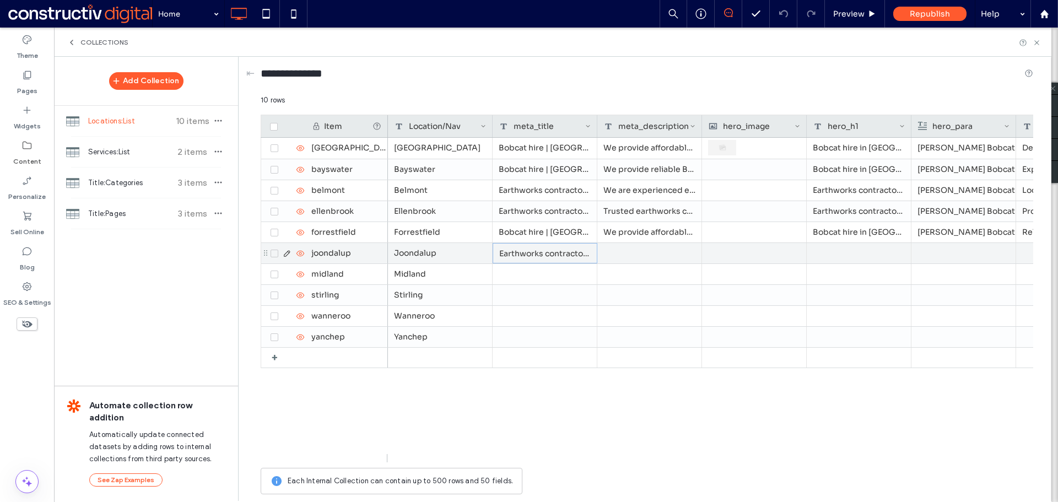
click at [671, 252] on div at bounding box center [649, 253] width 105 height 20
click at [831, 255] on div at bounding box center [859, 253] width 105 height 20
click at [935, 252] on div at bounding box center [963, 253] width 92 height 20
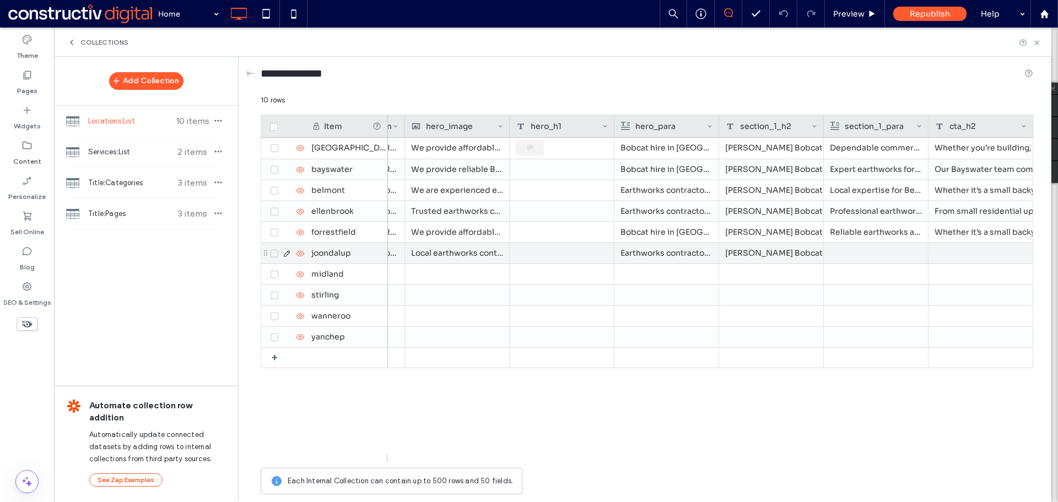
scroll to position [0, 297]
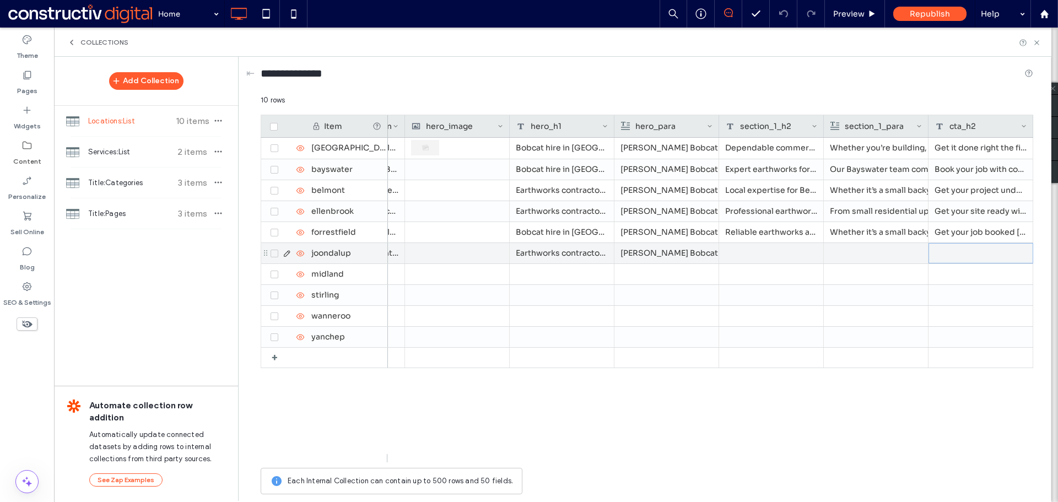
click at [726, 248] on div at bounding box center [771, 253] width 105 height 20
click at [759, 248] on div at bounding box center [771, 253] width 105 height 20
click at [873, 252] on div at bounding box center [876, 253] width 92 height 20
click at [861, 253] on div at bounding box center [875, 253] width 91 height 19
click at [970, 257] on div at bounding box center [980, 253] width 105 height 20
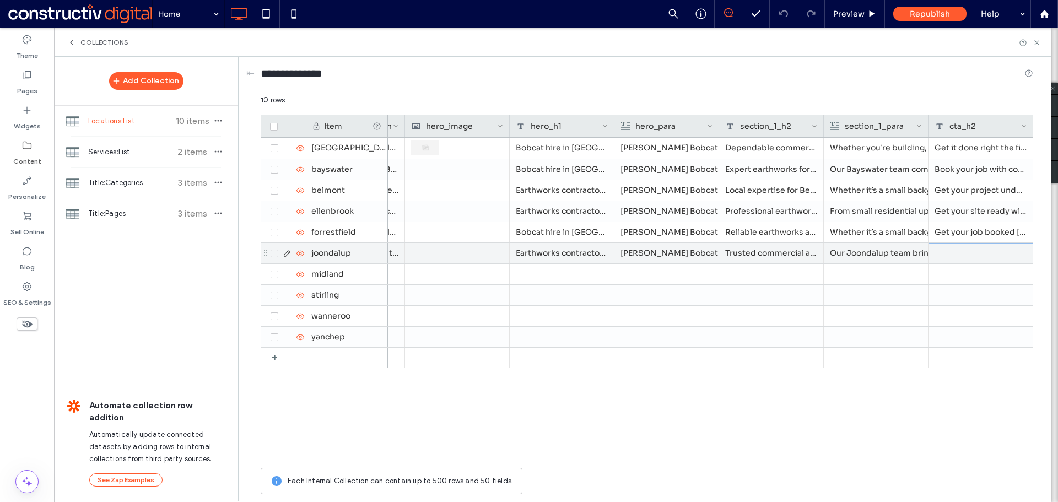
click at [959, 255] on div at bounding box center [980, 253] width 105 height 20
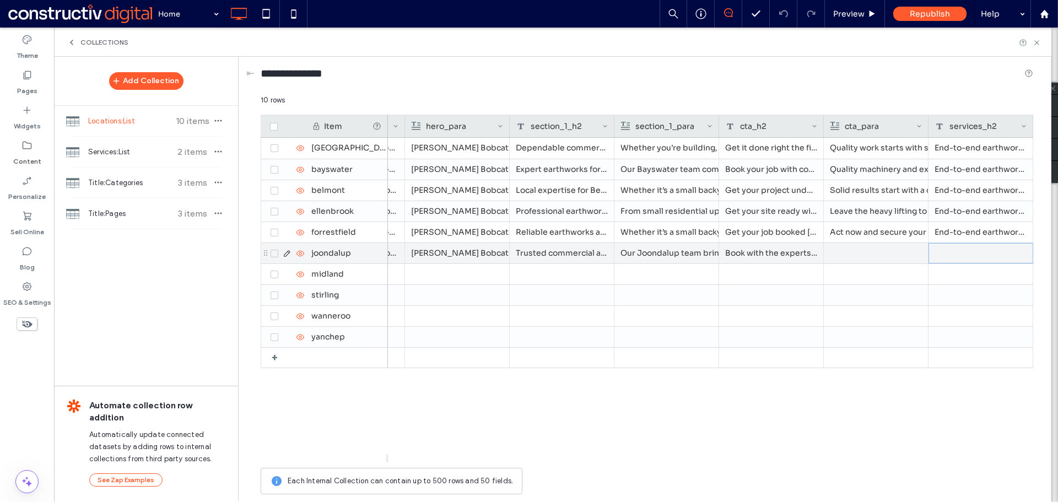
scroll to position [0, 611]
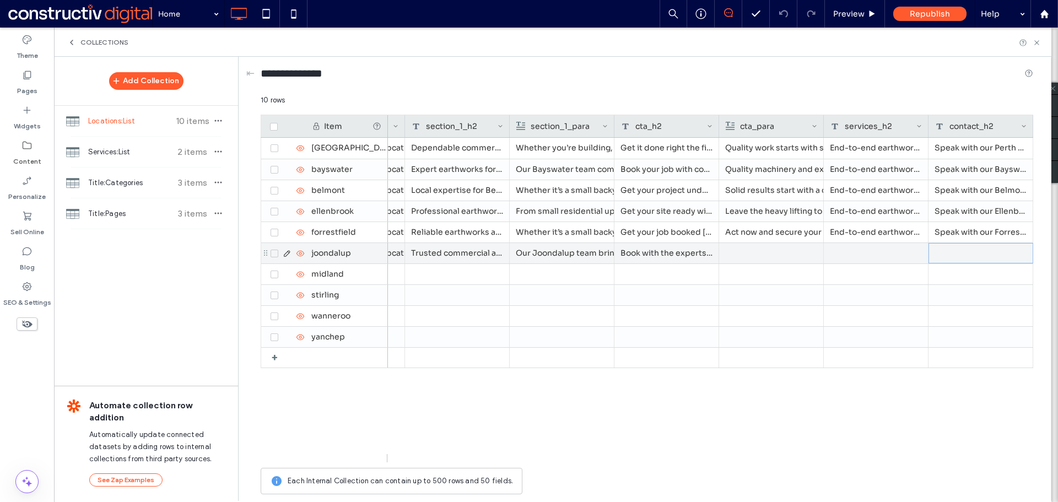
click at [785, 254] on div at bounding box center [771, 253] width 92 height 20
click at [758, 245] on div at bounding box center [771, 253] width 92 height 20
click at [855, 251] on div at bounding box center [876, 253] width 105 height 20
click at [944, 255] on div at bounding box center [980, 253] width 105 height 20
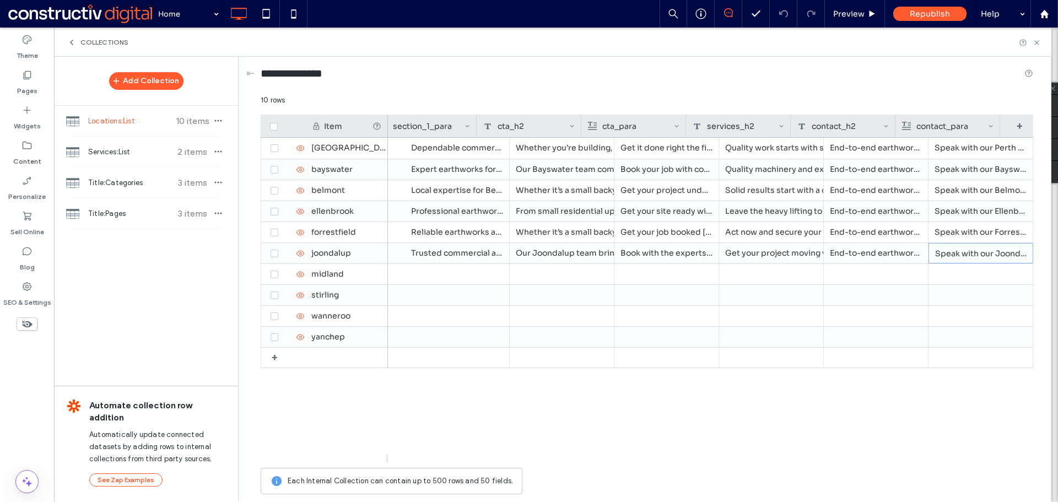
scroll to position [0, 754]
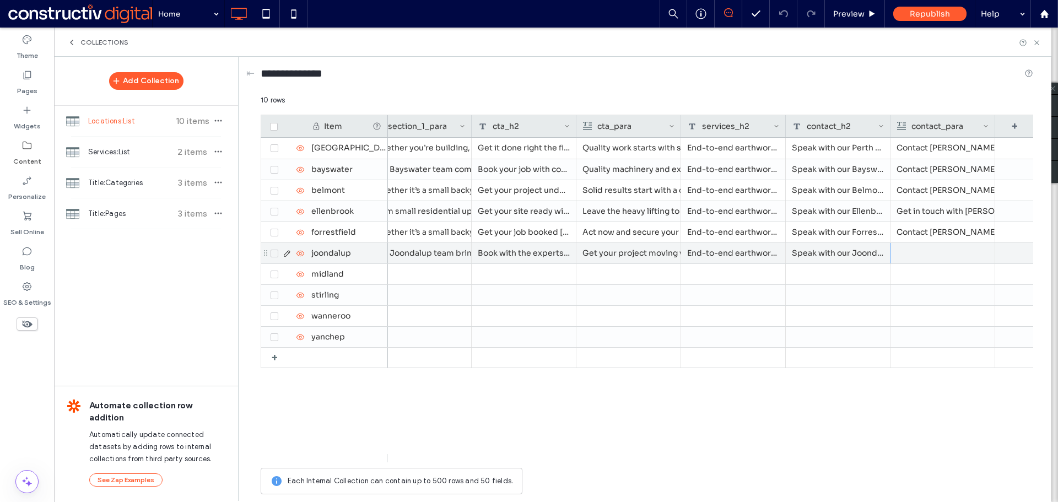
click at [927, 251] on div at bounding box center [943, 253] width 92 height 20
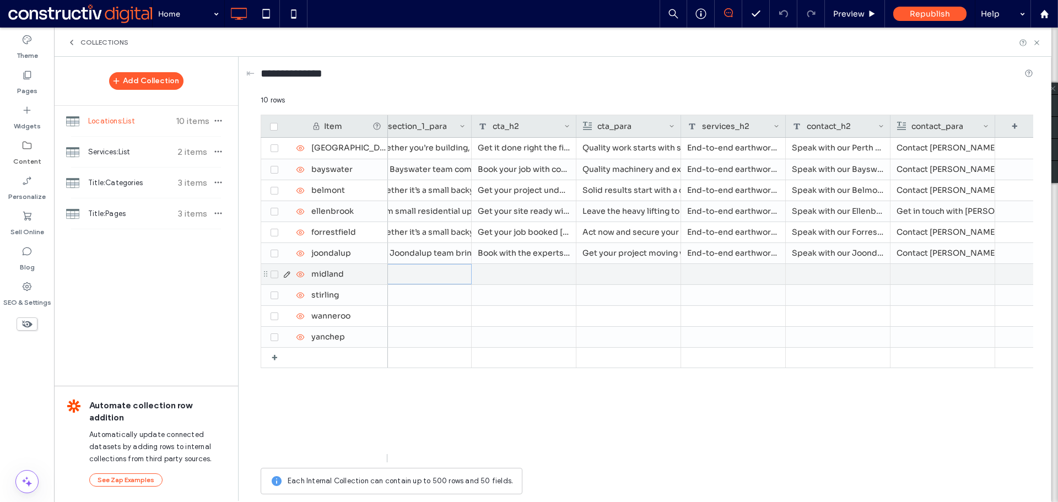
click at [433, 274] on div at bounding box center [419, 273] width 91 height 19
click at [412, 268] on div at bounding box center [419, 273] width 91 height 19
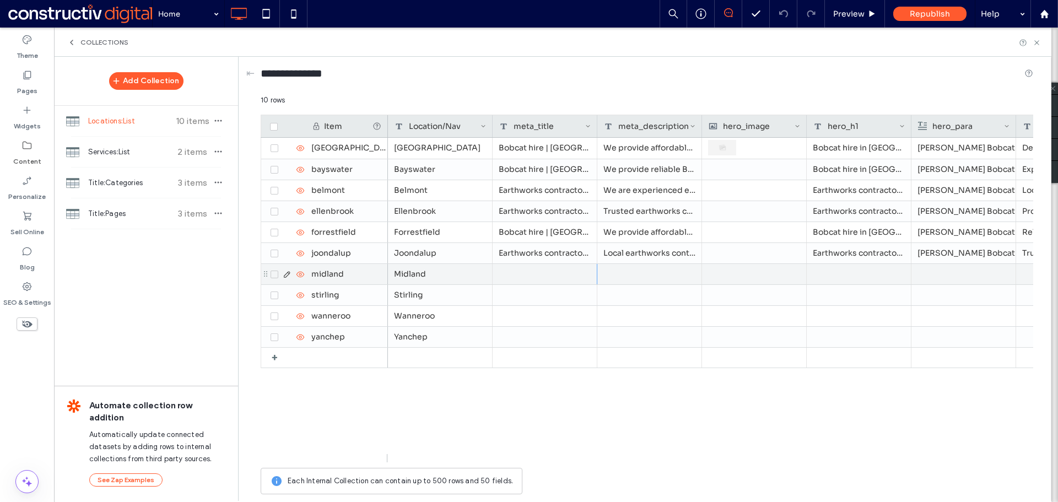
scroll to position [0, 0]
click at [635, 272] on div at bounding box center [649, 274] width 105 height 20
click at [528, 276] on div "We provide affordable Bobcat hire in [GEOGRAPHIC_DATA] for earthworks, site pre…" at bounding box center [545, 274] width 105 height 20
click at [872, 269] on div at bounding box center [859, 274] width 105 height 20
click at [858, 279] on div at bounding box center [859, 274] width 105 height 20
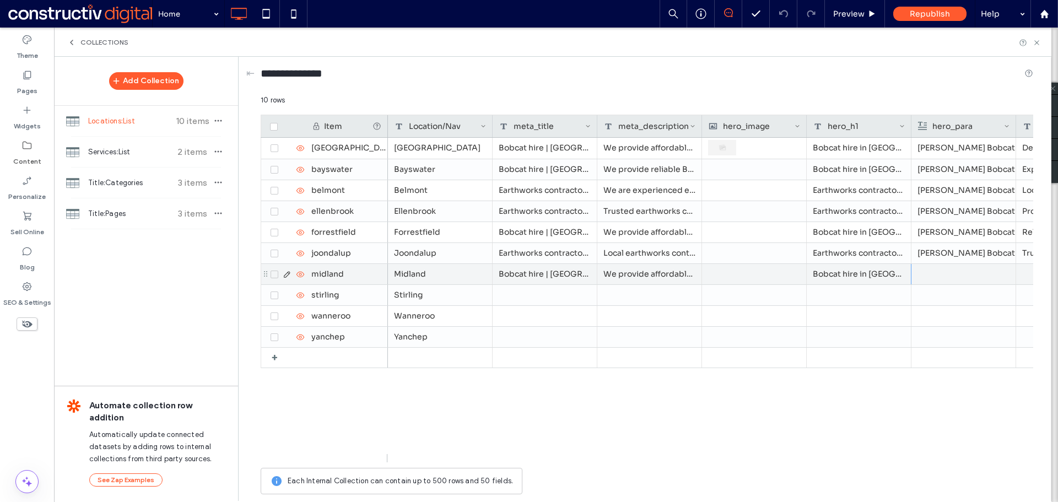
click at [924, 277] on div at bounding box center [963, 274] width 92 height 20
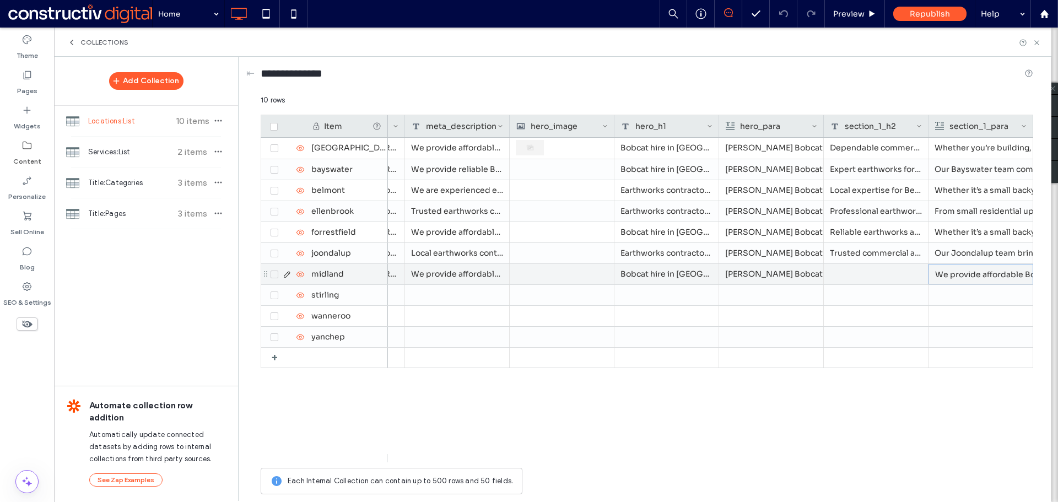
scroll to position [0, 297]
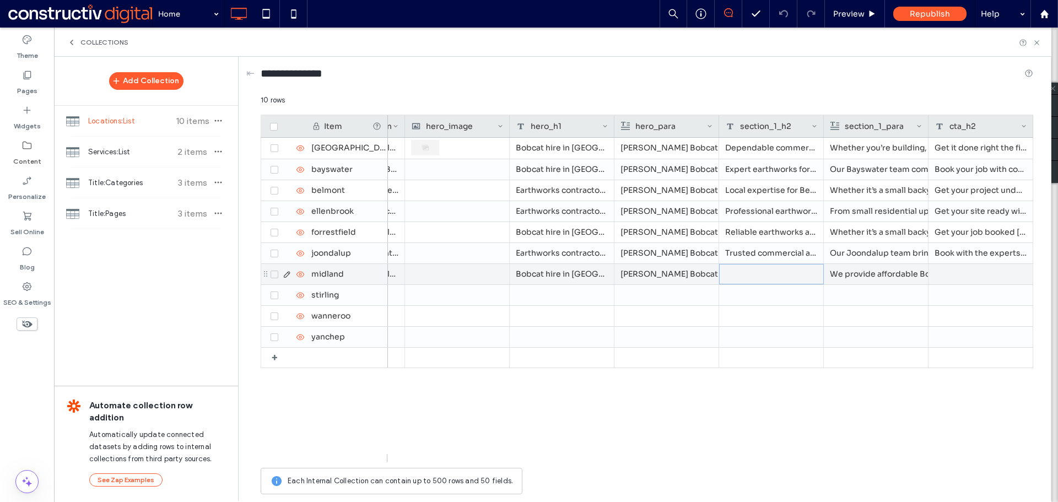
click at [768, 273] on div at bounding box center [771, 274] width 105 height 20
click at [870, 277] on div "We provide affordable Bobcat hire in [GEOGRAPHIC_DATA] for earthworks, site pre…" at bounding box center [875, 274] width 91 height 20
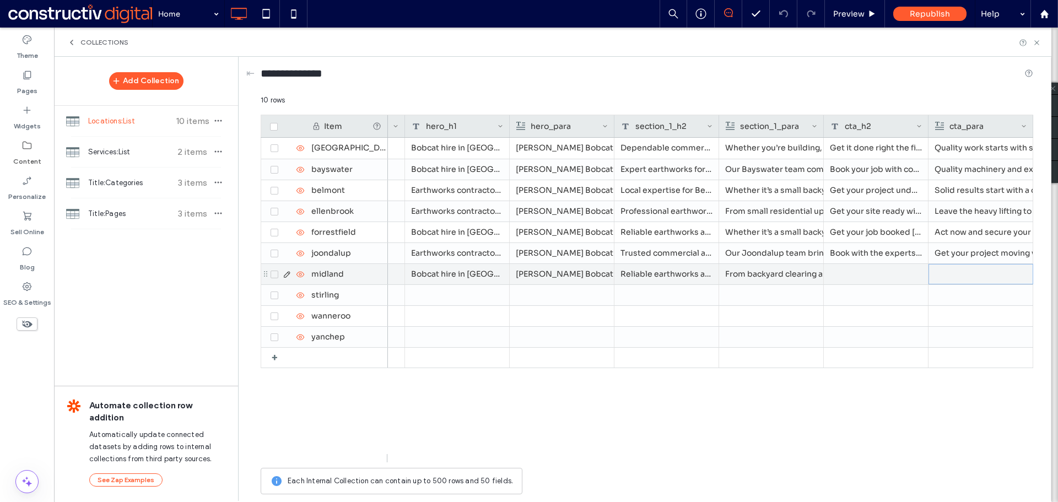
scroll to position [0, 506]
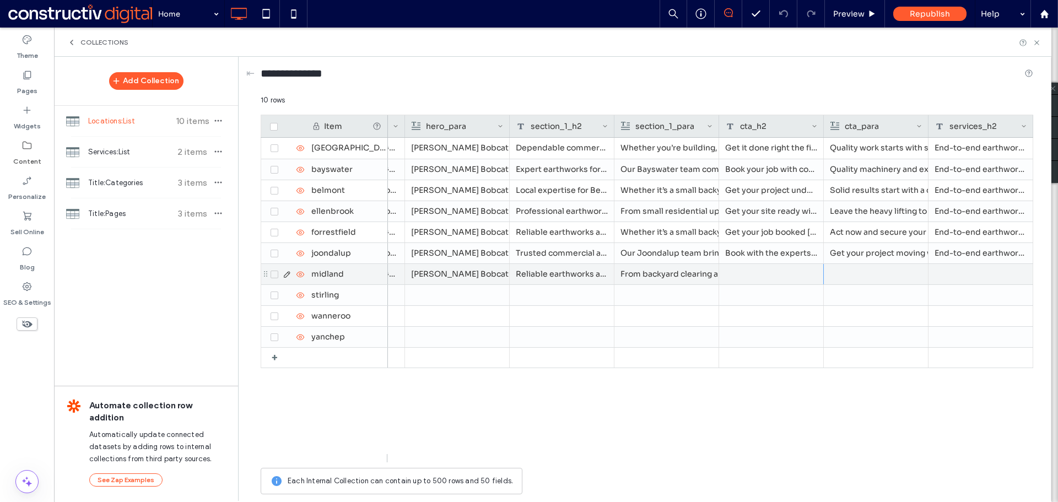
click at [753, 274] on div at bounding box center [771, 274] width 105 height 20
click at [884, 272] on div at bounding box center [876, 274] width 92 height 20
click at [957, 278] on div at bounding box center [980, 274] width 105 height 20
click at [970, 279] on div at bounding box center [980, 274] width 105 height 20
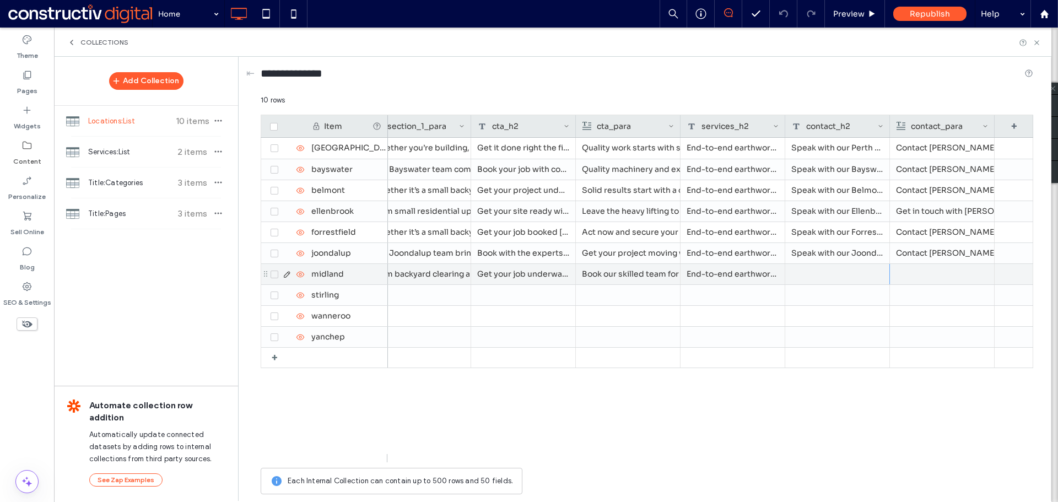
drag, startPoint x: 857, startPoint y: 274, endPoint x: 904, endPoint y: 277, distance: 47.5
click at [857, 274] on div at bounding box center [837, 274] width 105 height 20
click at [938, 275] on div at bounding box center [942, 274] width 92 height 20
click at [939, 273] on div at bounding box center [942, 274] width 92 height 20
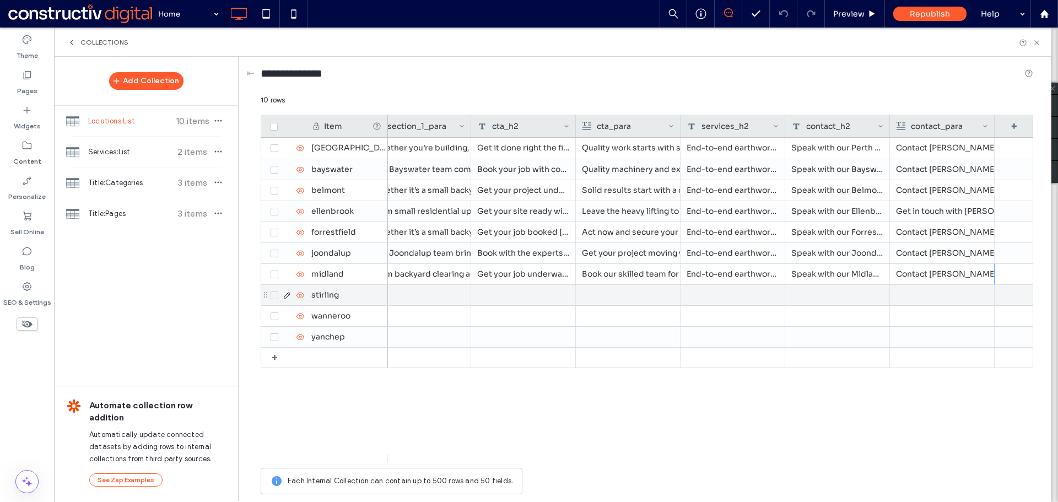
click at [919, 294] on div at bounding box center [942, 295] width 92 height 20
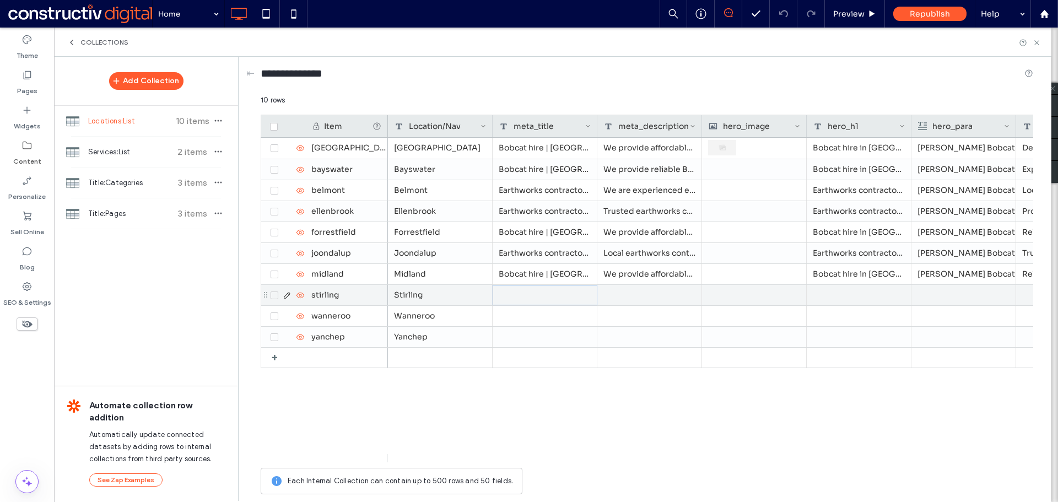
click at [521, 298] on div at bounding box center [545, 295] width 105 height 20
click at [652, 287] on div at bounding box center [649, 295] width 105 height 20
click at [848, 295] on div at bounding box center [859, 295] width 105 height 20
drag, startPoint x: 815, startPoint y: 290, endPoint x: 906, endPoint y: 297, distance: 91.2
click at [815, 290] on div at bounding box center [859, 295] width 105 height 20
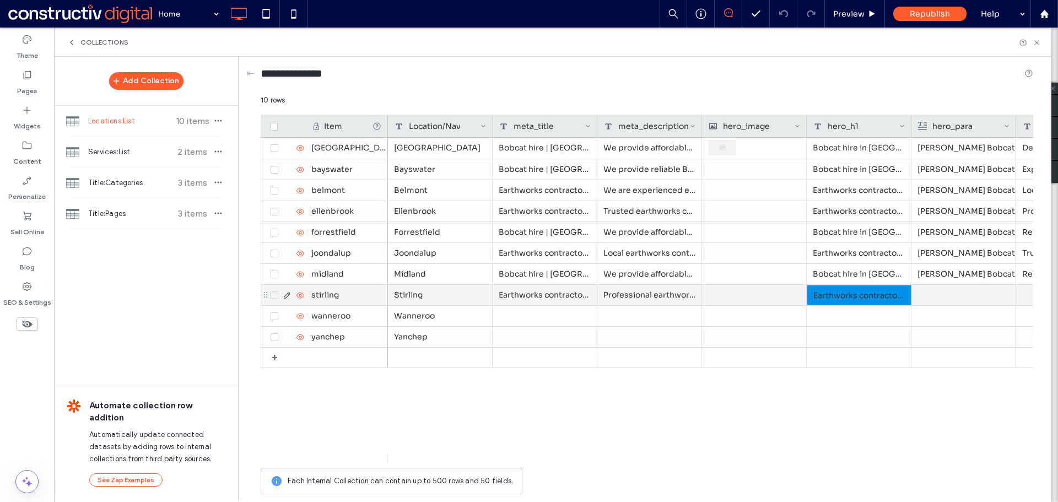
click at [974, 293] on div at bounding box center [963, 295] width 92 height 20
click at [931, 289] on div at bounding box center [963, 295] width 92 height 20
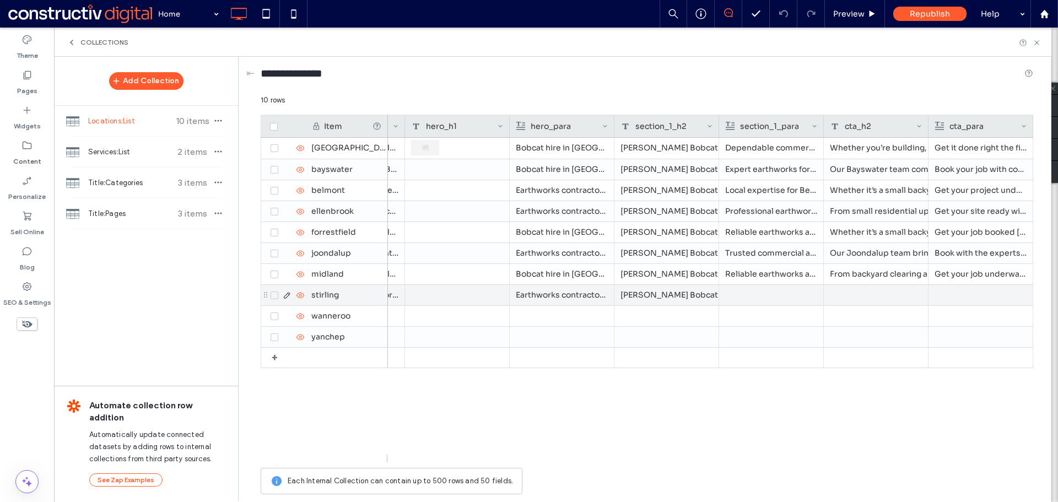
scroll to position [0, 402]
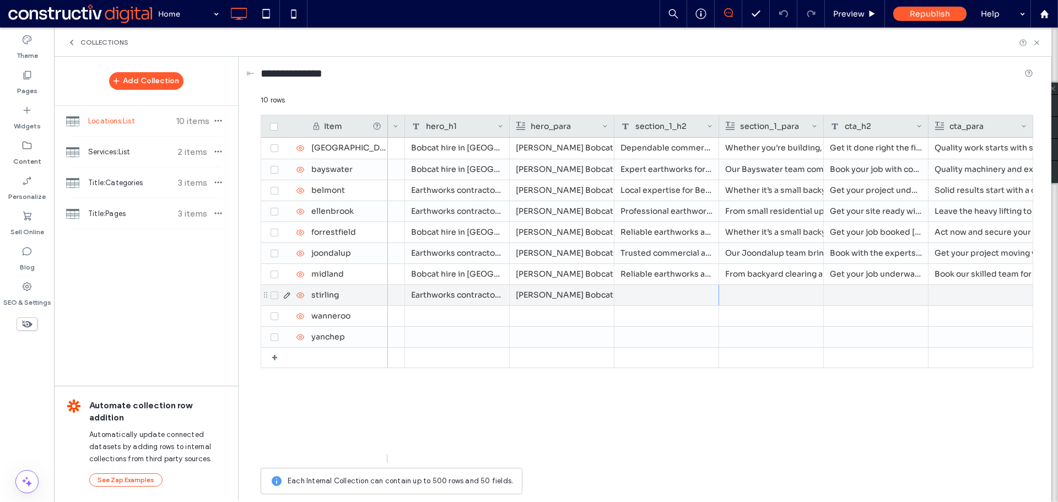
click at [647, 298] on div at bounding box center [666, 295] width 105 height 20
click at [736, 294] on div at bounding box center [771, 295] width 92 height 20
drag, startPoint x: 857, startPoint y: 294, endPoint x: 846, endPoint y: 298, distance: 12.4
click at [857, 295] on div at bounding box center [876, 295] width 105 height 20
click at [962, 294] on div at bounding box center [981, 295] width 92 height 20
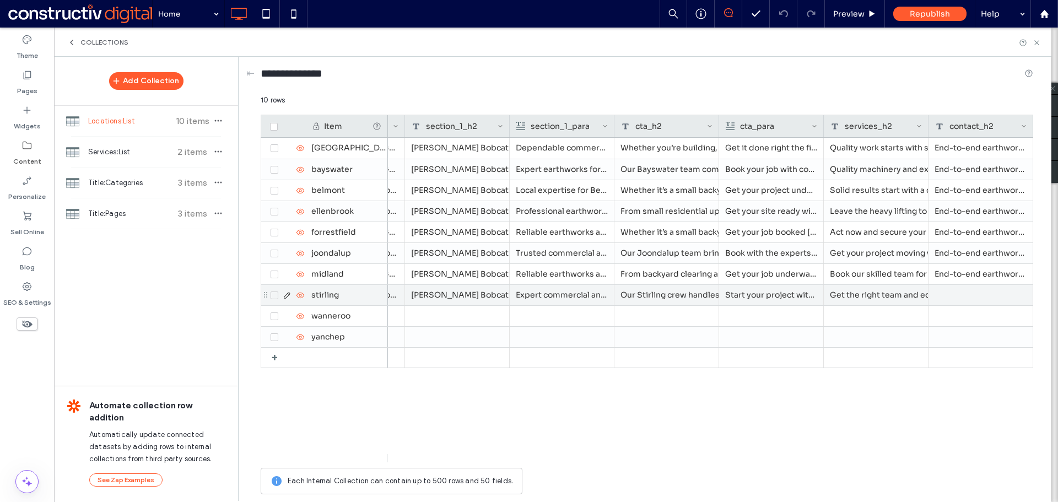
scroll to position [0, 716]
click at [806, 292] on div at bounding box center [771, 295] width 105 height 20
click at [896, 299] on div at bounding box center [876, 295] width 105 height 20
click at [959, 298] on div at bounding box center [981, 295] width 92 height 20
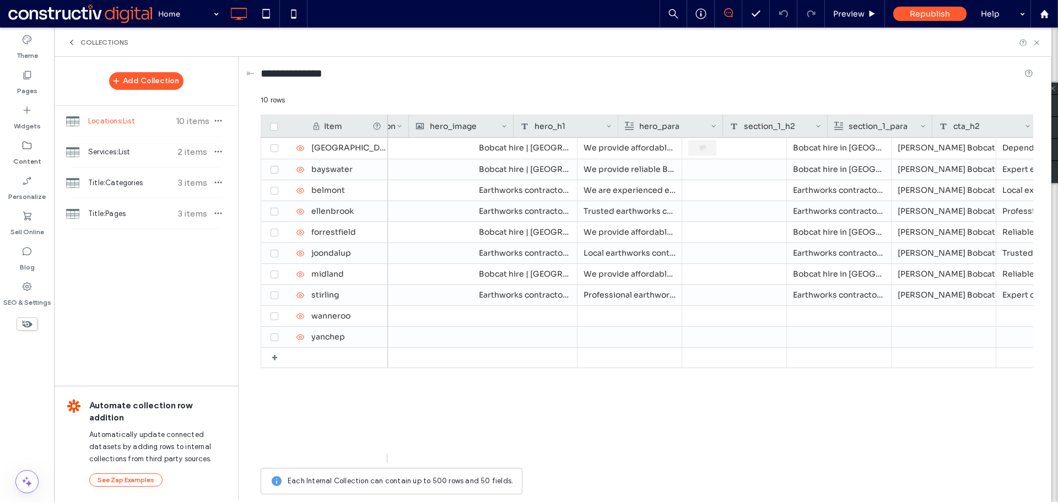
scroll to position [0, 0]
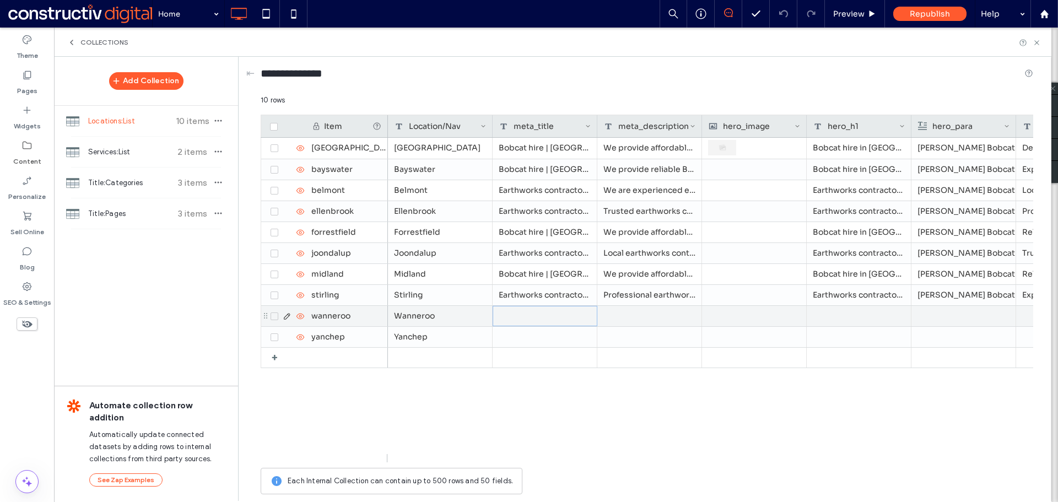
click at [501, 311] on div at bounding box center [545, 316] width 105 height 20
click at [655, 312] on div at bounding box center [649, 316] width 105 height 20
click at [834, 315] on div at bounding box center [859, 316] width 105 height 20
click at [854, 320] on div at bounding box center [859, 316] width 105 height 20
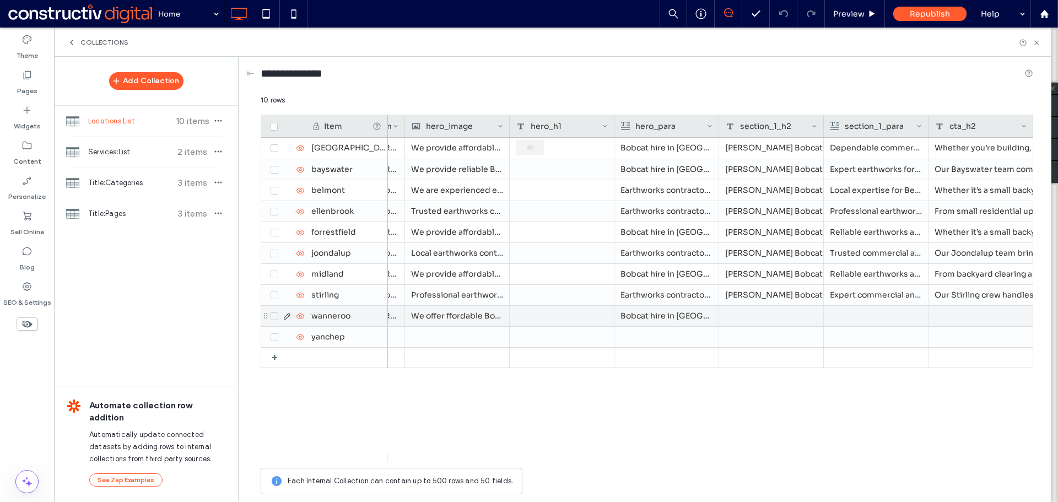
scroll to position [0, 297]
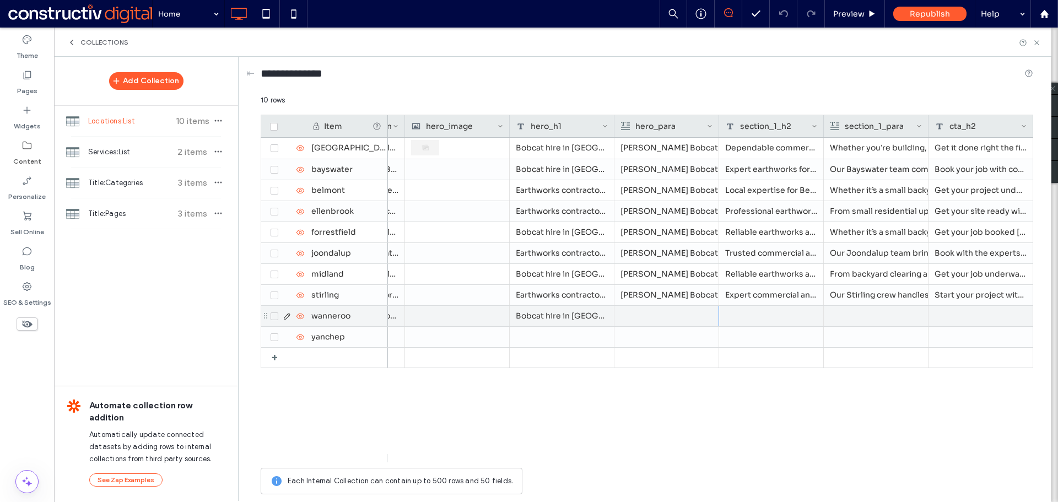
click at [665, 313] on div at bounding box center [666, 316] width 92 height 20
click at [744, 318] on div at bounding box center [771, 316] width 105 height 20
click at [874, 323] on div at bounding box center [876, 316] width 92 height 20
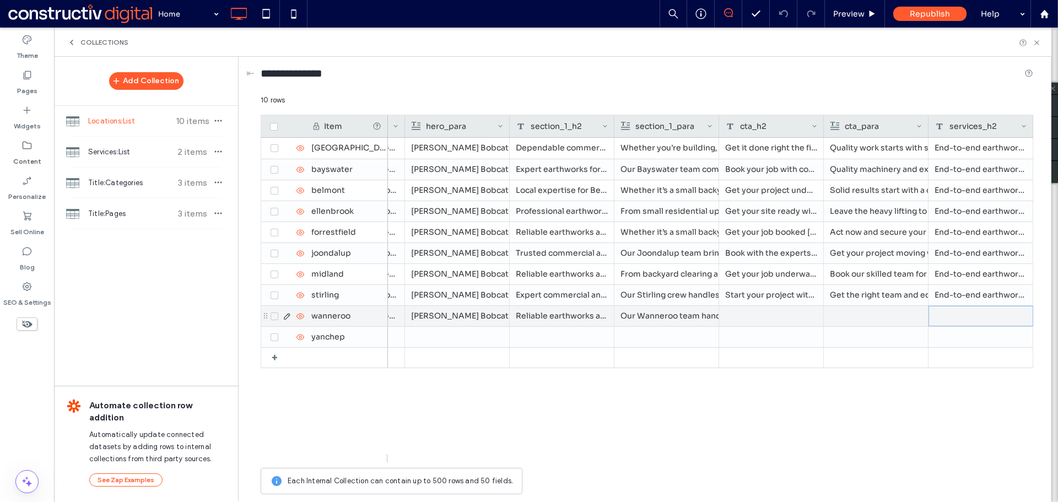
scroll to position [0, 611]
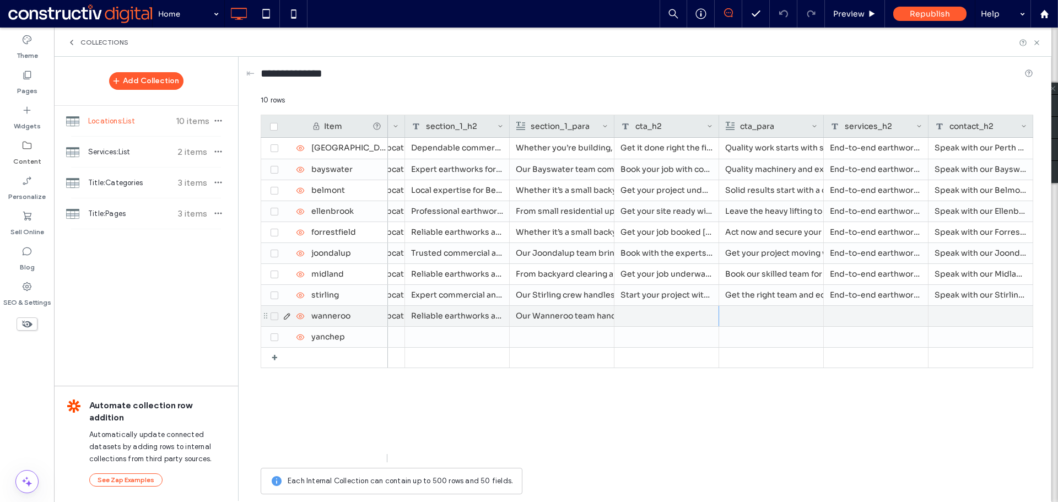
click at [652, 316] on div at bounding box center [666, 316] width 105 height 20
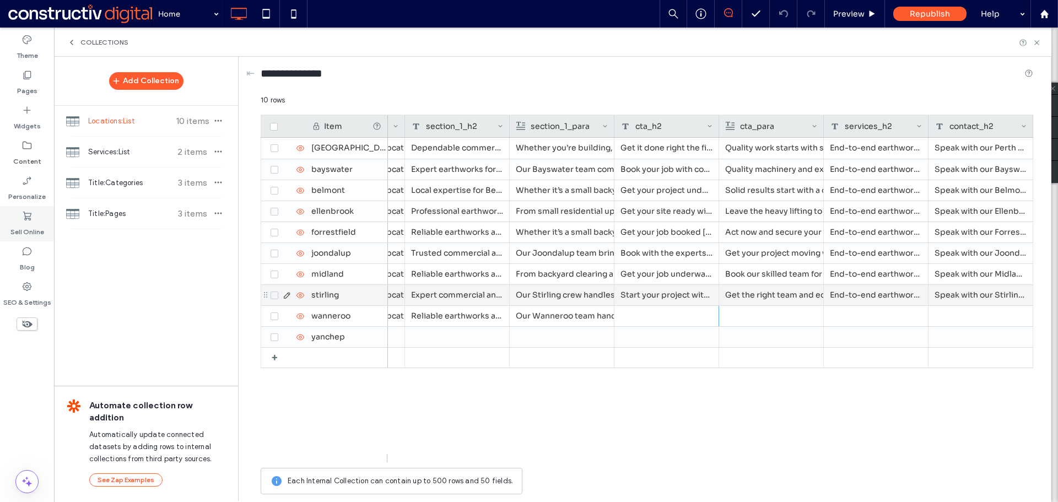
scroll to position [0, 0]
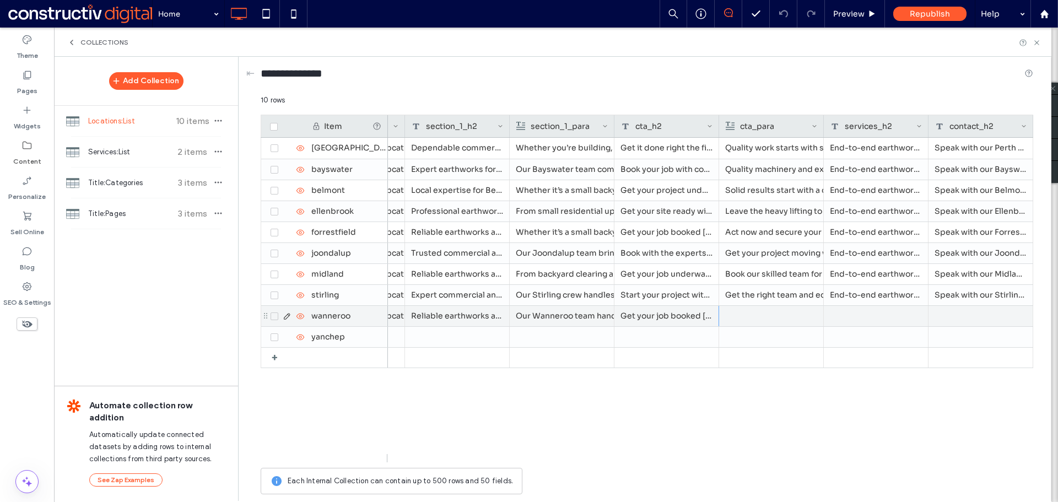
click at [742, 314] on div at bounding box center [771, 316] width 92 height 20
drag, startPoint x: 861, startPoint y: 315, endPoint x: 854, endPoint y: 315, distance: 7.2
click at [861, 315] on div at bounding box center [876, 316] width 105 height 20
click at [979, 320] on div at bounding box center [980, 316] width 105 height 20
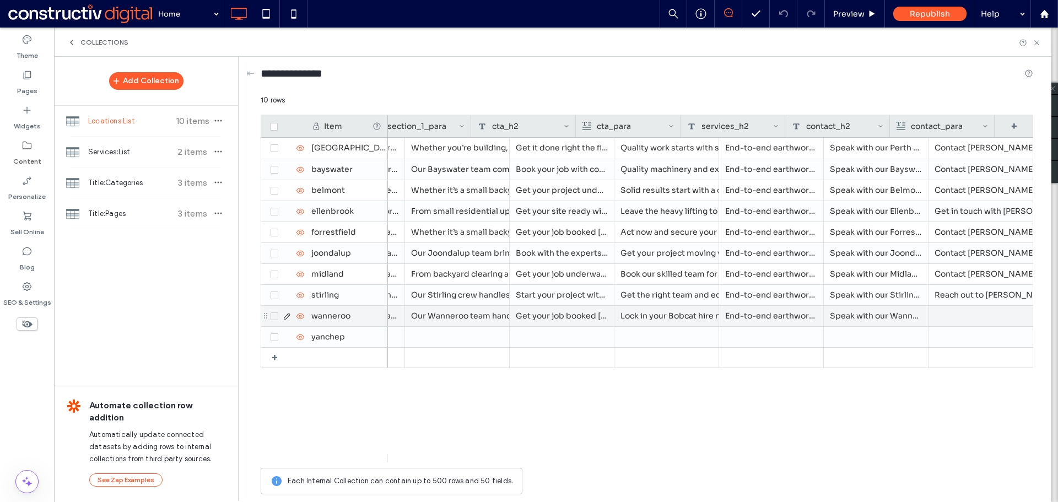
scroll to position [0, 754]
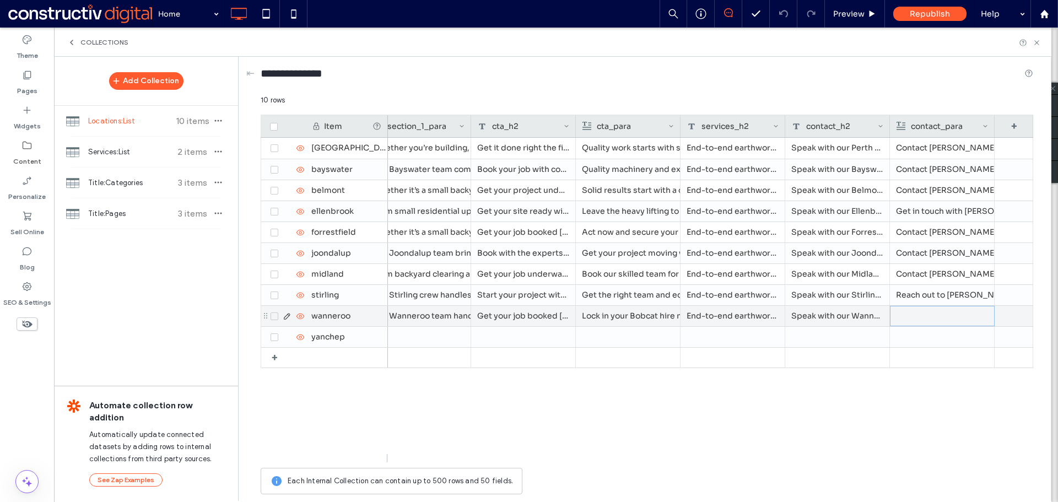
click at [938, 318] on div at bounding box center [942, 315] width 91 height 19
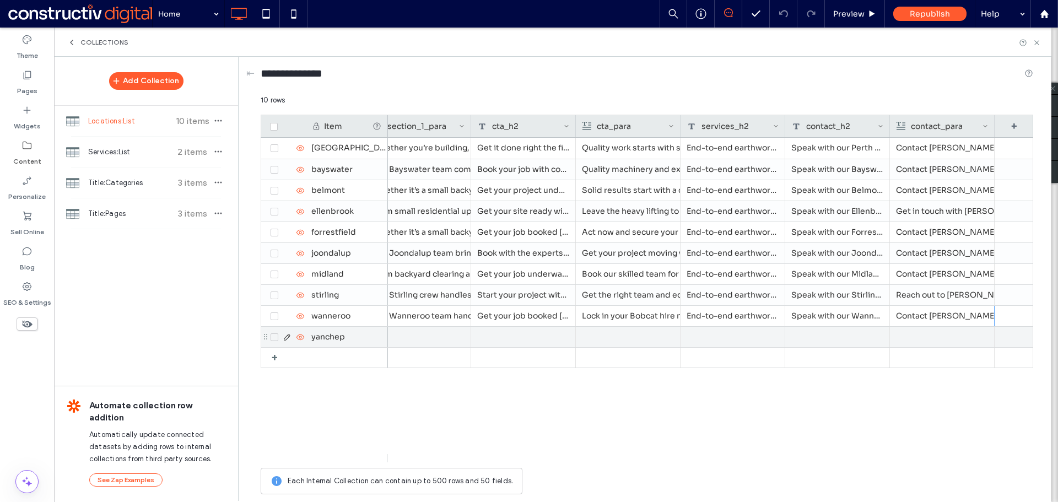
click at [839, 326] on div at bounding box center [334, 336] width 1400 height 21
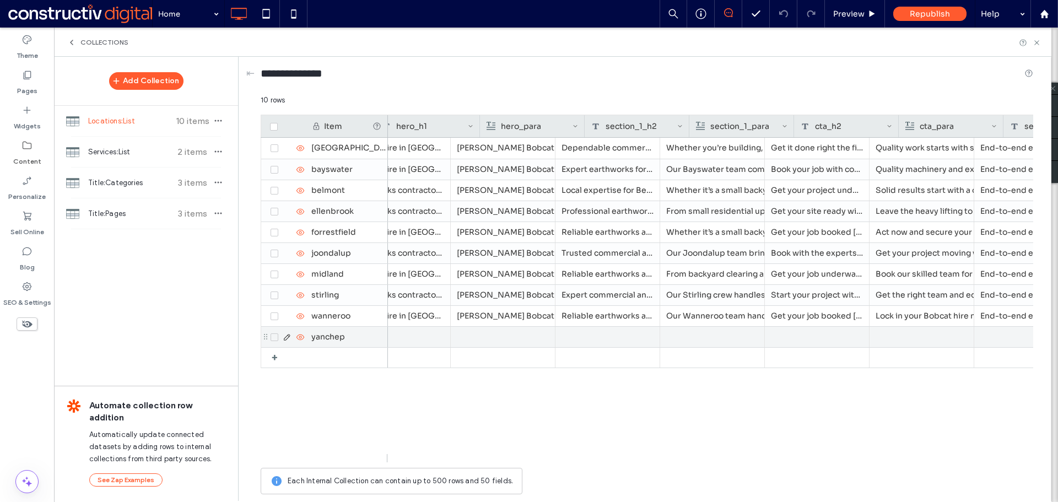
scroll to position [0, 315]
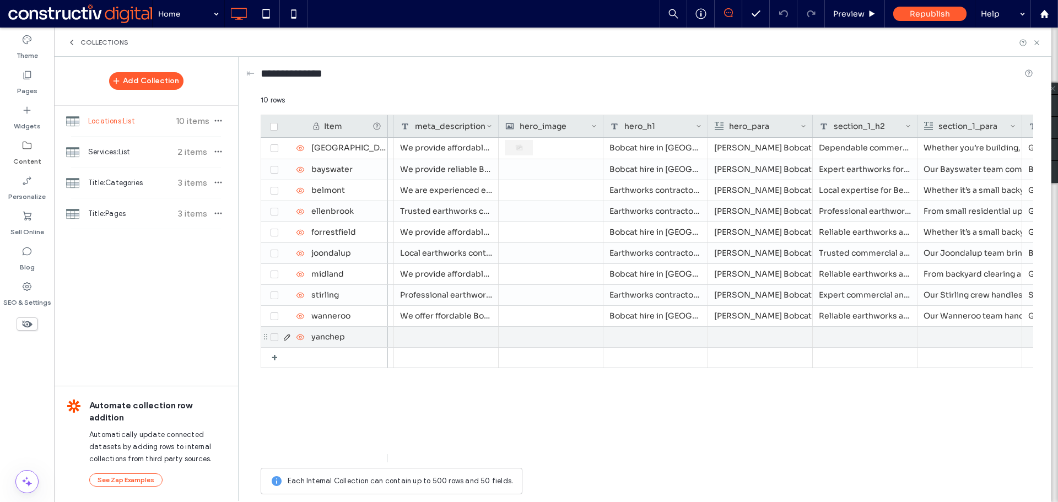
click at [457, 342] on div at bounding box center [446, 337] width 105 height 20
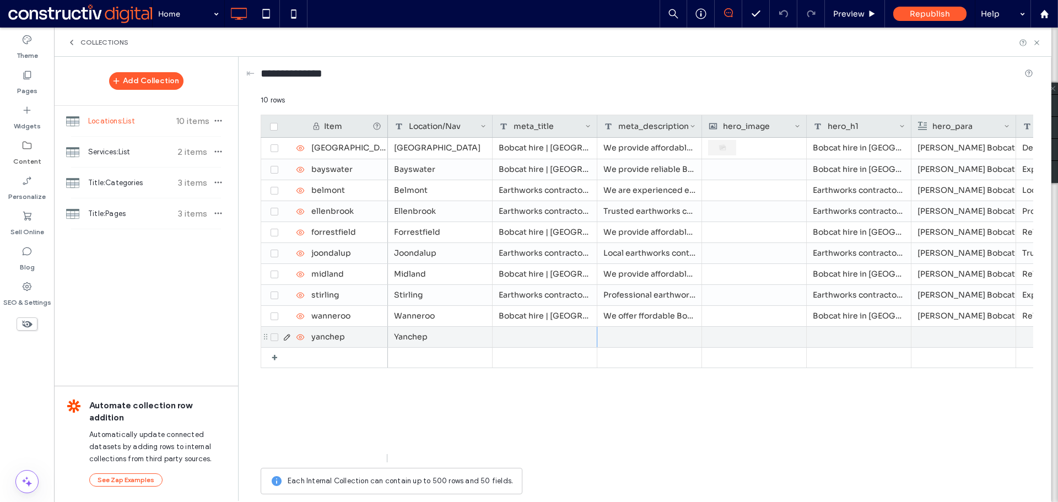
drag, startPoint x: 540, startPoint y: 337, endPoint x: 517, endPoint y: 337, distance: 22.6
click at [540, 337] on div at bounding box center [545, 337] width 105 height 20
click at [625, 337] on div at bounding box center [649, 337] width 105 height 20
click at [843, 339] on div at bounding box center [859, 337] width 105 height 20
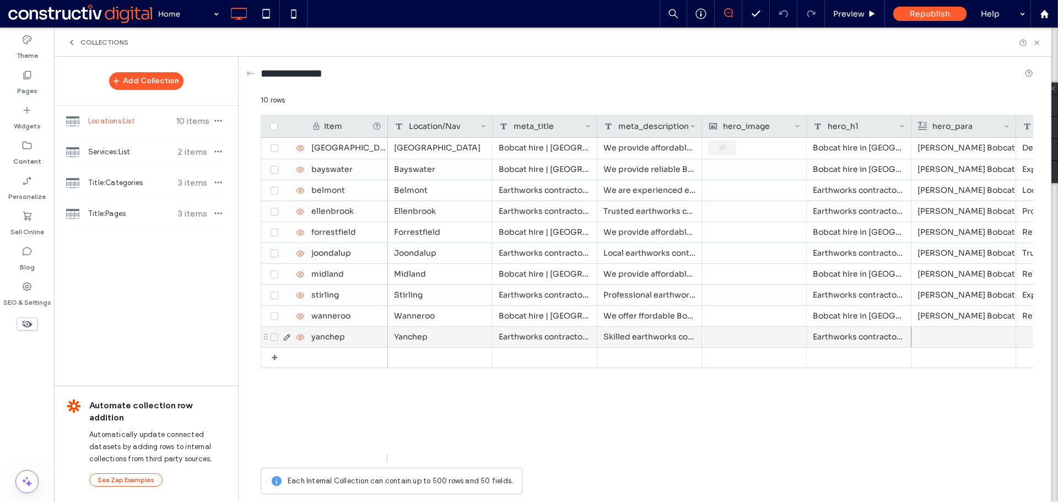
click at [992, 334] on div at bounding box center [963, 337] width 92 height 20
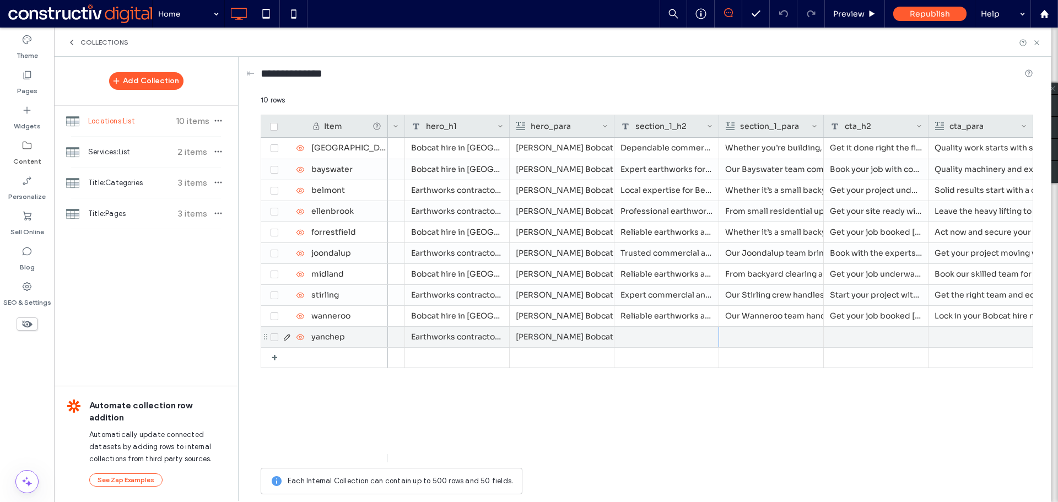
click at [705, 333] on div at bounding box center [666, 337] width 105 height 20
click at [749, 336] on div at bounding box center [771, 336] width 91 height 19
click at [881, 340] on div at bounding box center [876, 337] width 105 height 20
click at [983, 341] on div at bounding box center [980, 336] width 91 height 19
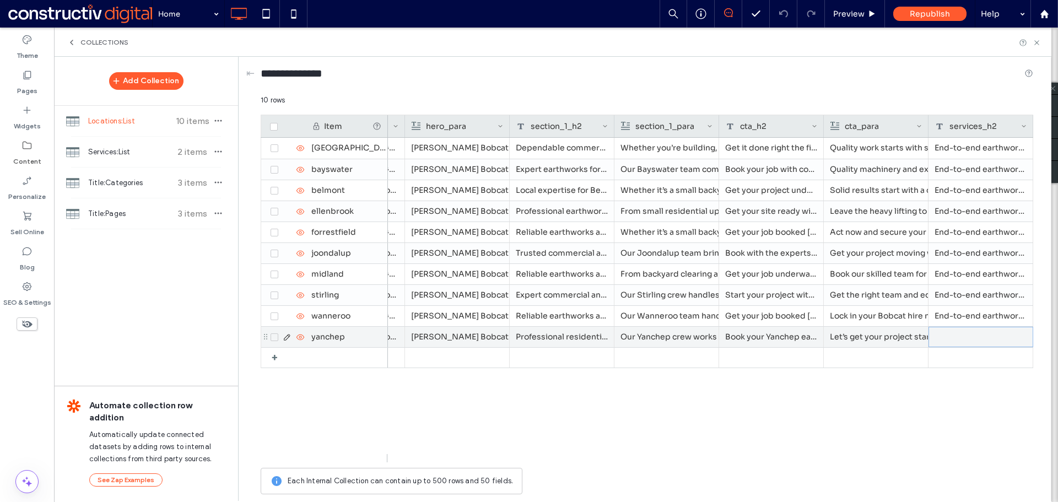
scroll to position [0, 611]
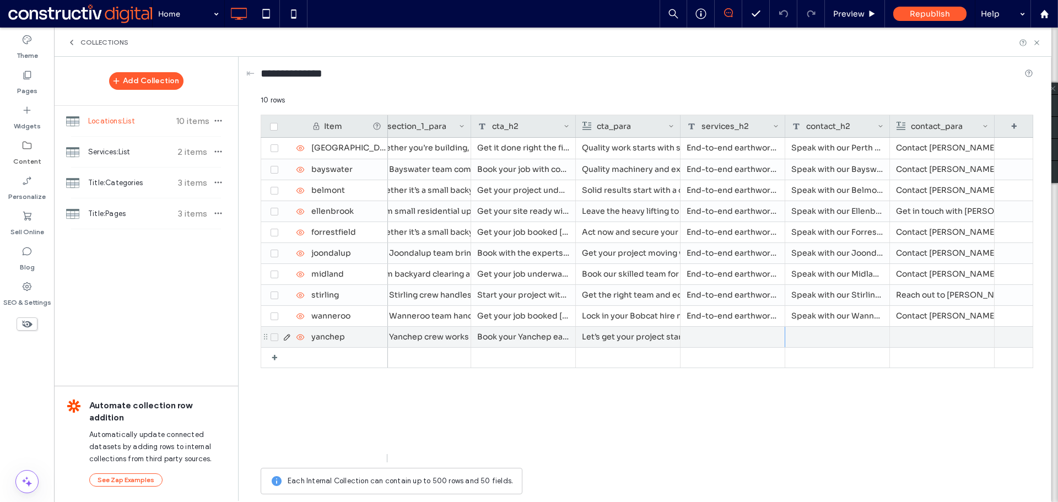
click at [748, 341] on div at bounding box center [733, 337] width 105 height 20
click at [838, 339] on div at bounding box center [837, 337] width 105 height 20
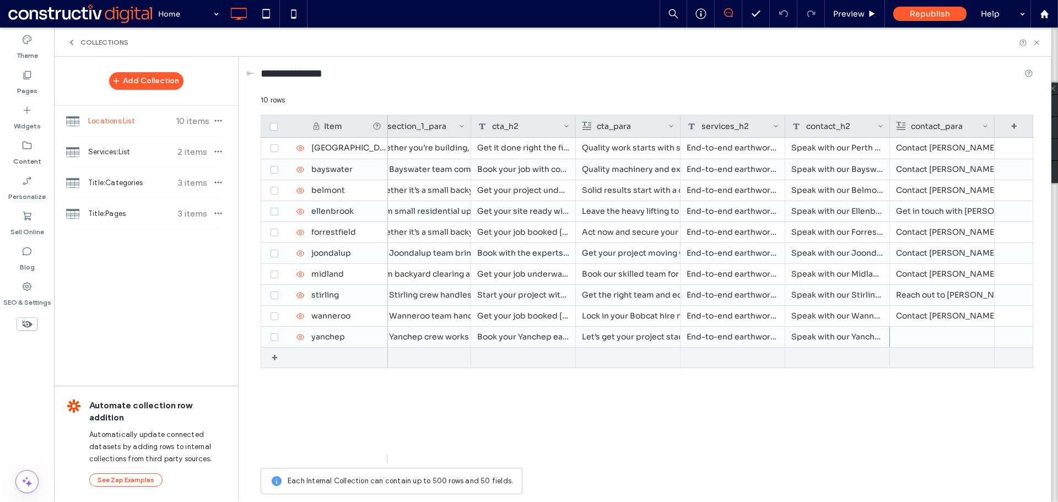
click at [922, 331] on div at bounding box center [942, 337] width 92 height 20
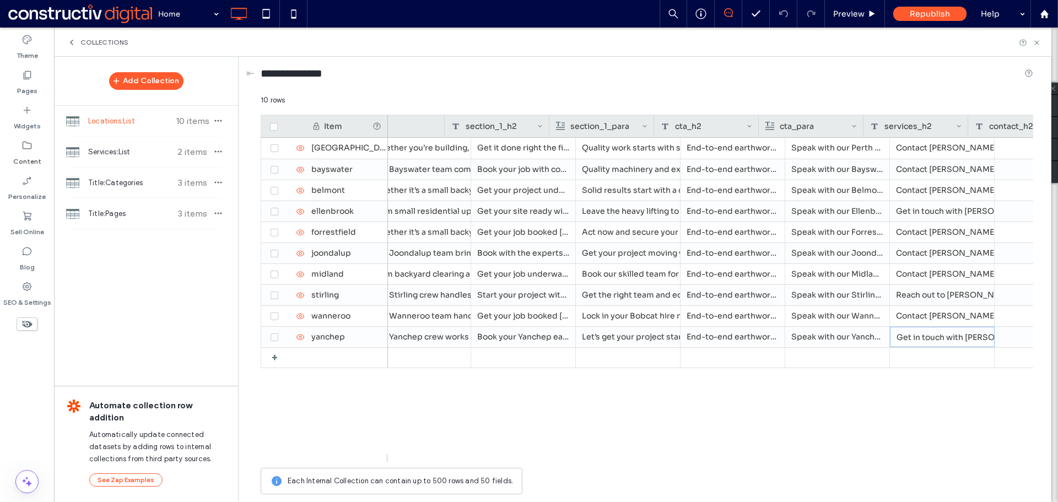
scroll to position [0, 337]
